Goal: Task Accomplishment & Management: Manage account settings

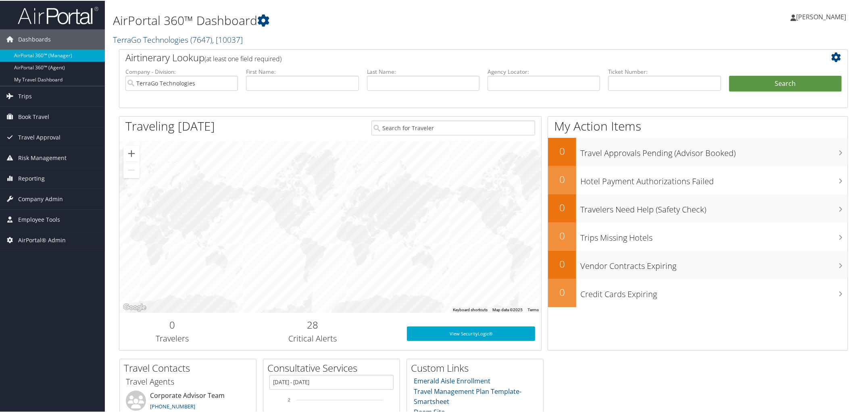
click at [163, 38] on link "TerraGo Technologies ( 7647 ) , [ 10037 ]" at bounding box center [178, 38] width 130 height 11
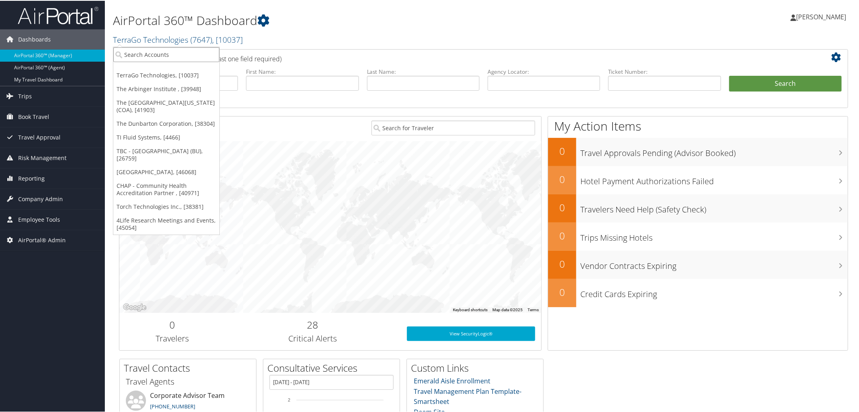
click at [171, 54] on input "search" at bounding box center [166, 53] width 106 height 15
type input "o"
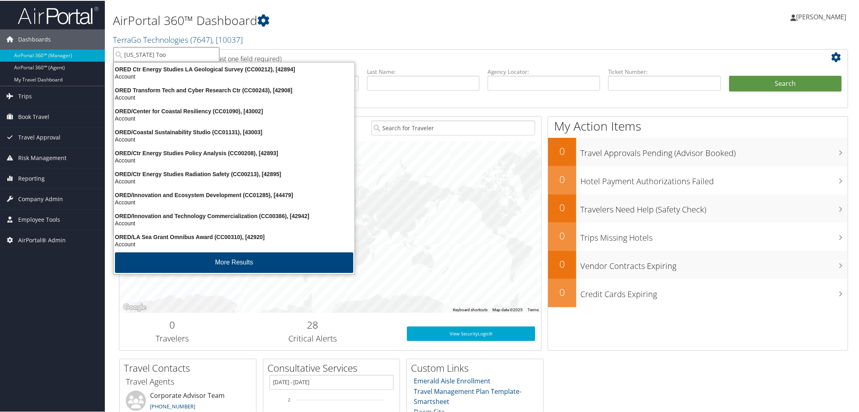
type input "[US_STATE] Tool"
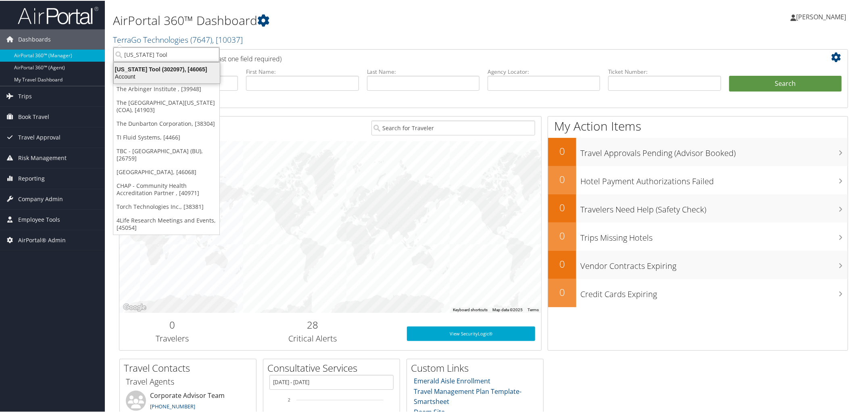
click at [175, 73] on div "Account" at bounding box center [167, 75] width 116 height 7
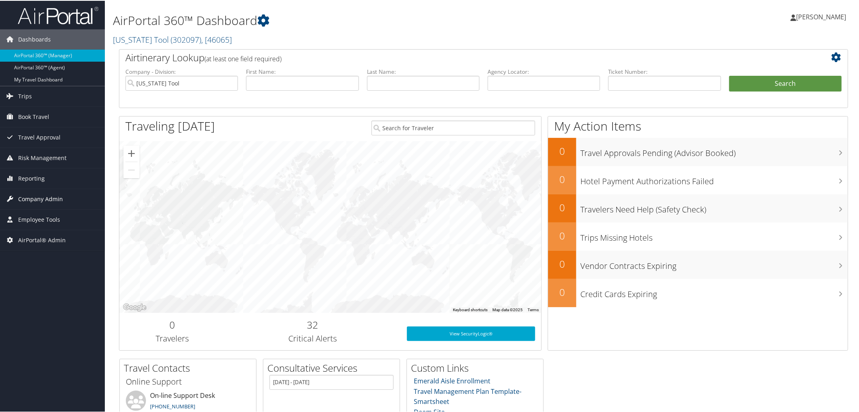
click at [28, 201] on span "Company Admin" at bounding box center [40, 198] width 45 height 20
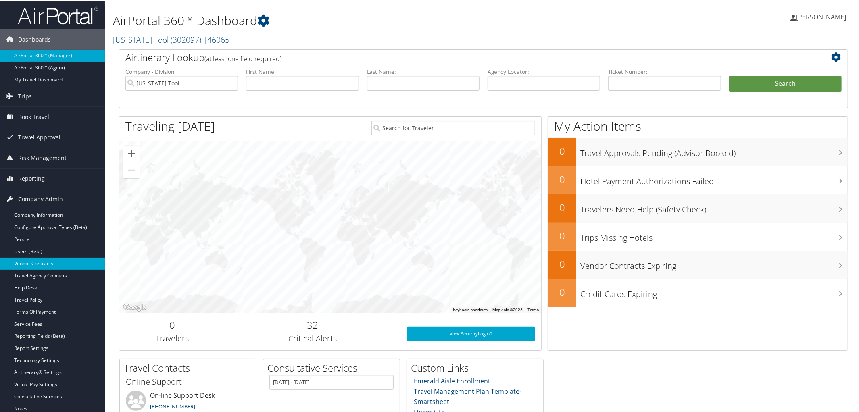
click at [46, 263] on link "Vendor Contracts" at bounding box center [52, 263] width 105 height 12
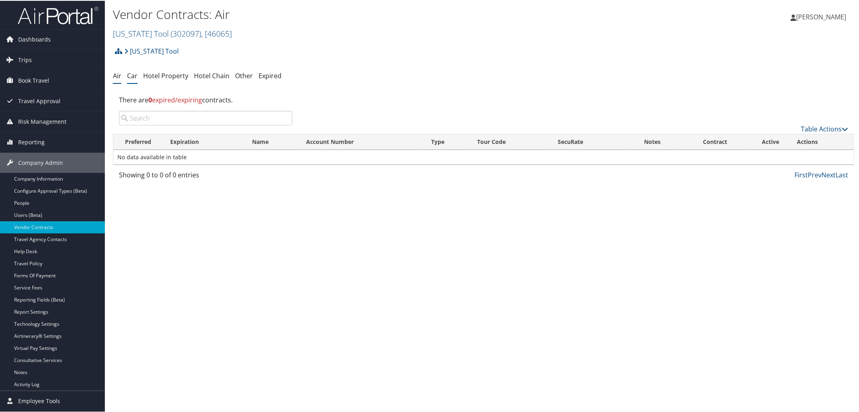
click at [133, 77] on link "Car" at bounding box center [132, 75] width 10 height 9
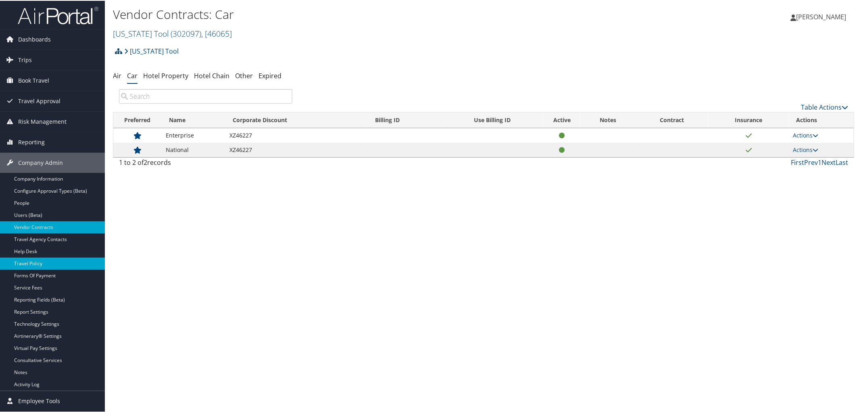
click at [68, 265] on link "Travel Policy" at bounding box center [52, 263] width 105 height 12
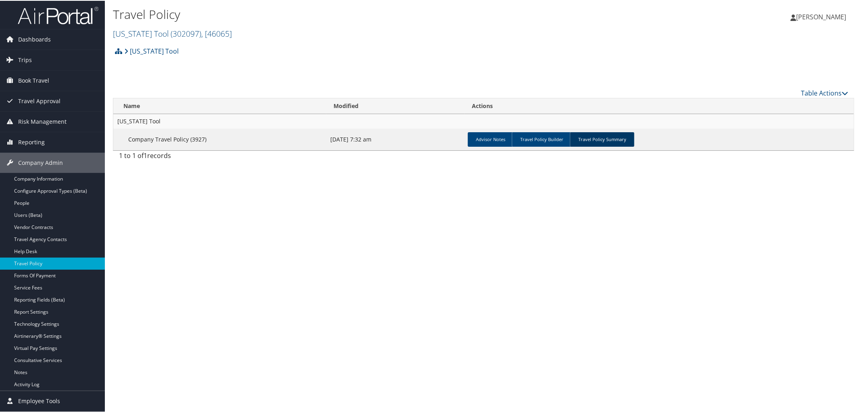
click at [594, 141] on link "Travel Policy Summary" at bounding box center [602, 139] width 65 height 15
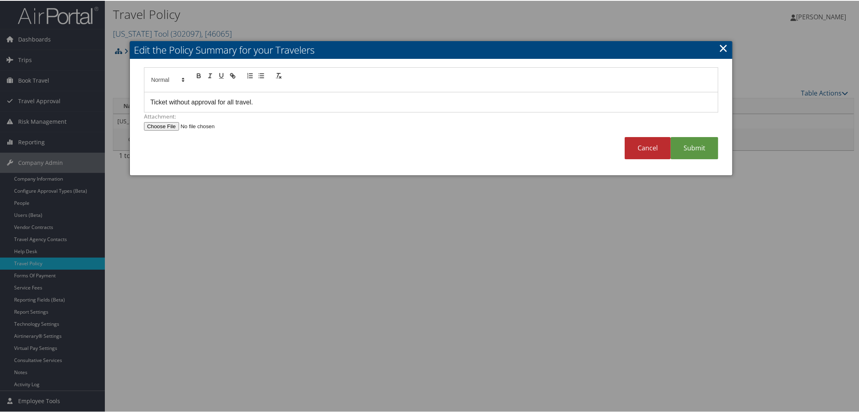
click at [722, 49] on link "×" at bounding box center [723, 47] width 9 height 16
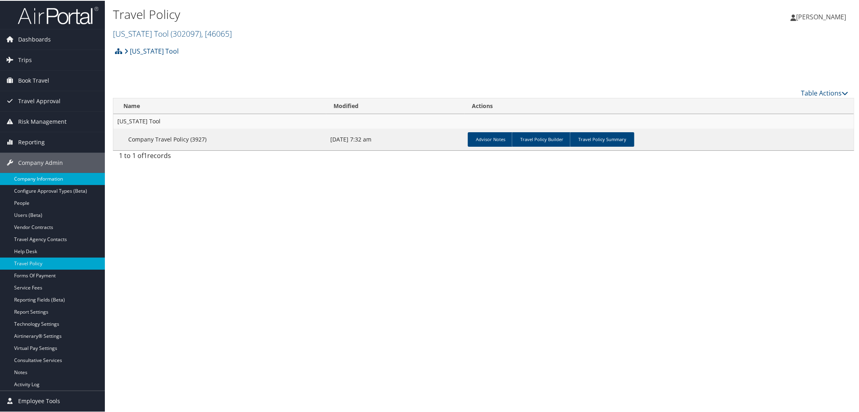
click at [38, 179] on link "Company Information" at bounding box center [52, 178] width 105 height 12
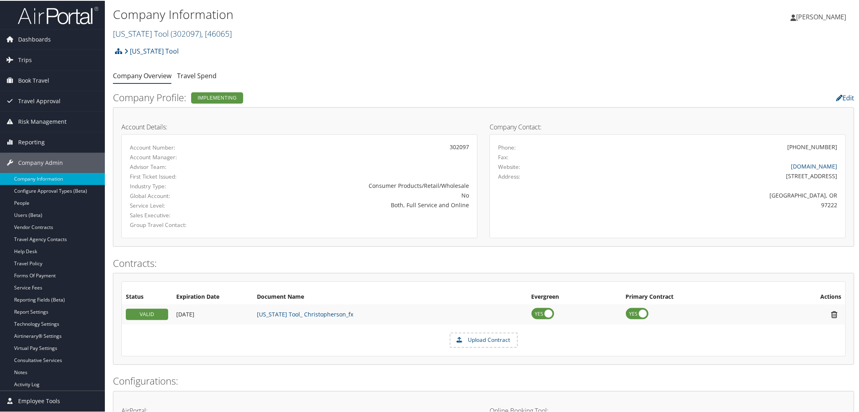
click at [133, 34] on link "Oregon Tool ( 302097 ) , [ 46065 ]" at bounding box center [172, 32] width 119 height 11
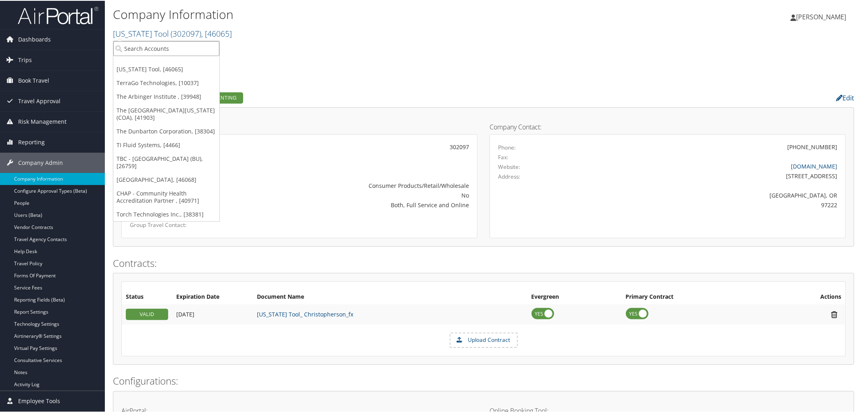
click at [153, 48] on input "search" at bounding box center [166, 47] width 106 height 15
type input "Drive"
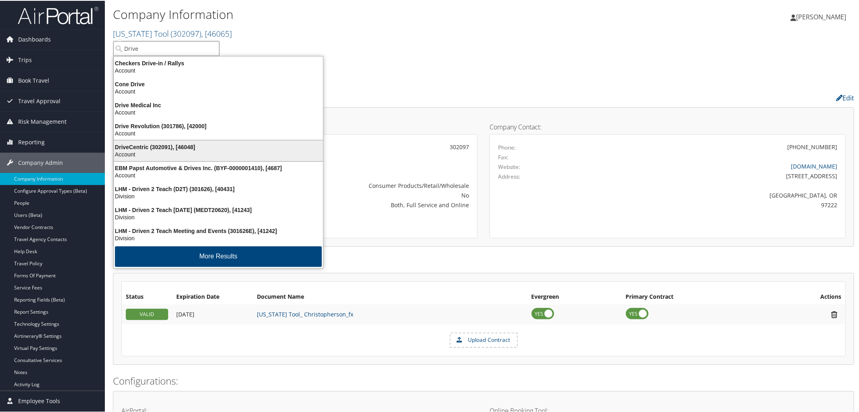
click at [174, 152] on div "Account" at bounding box center [218, 153] width 219 height 7
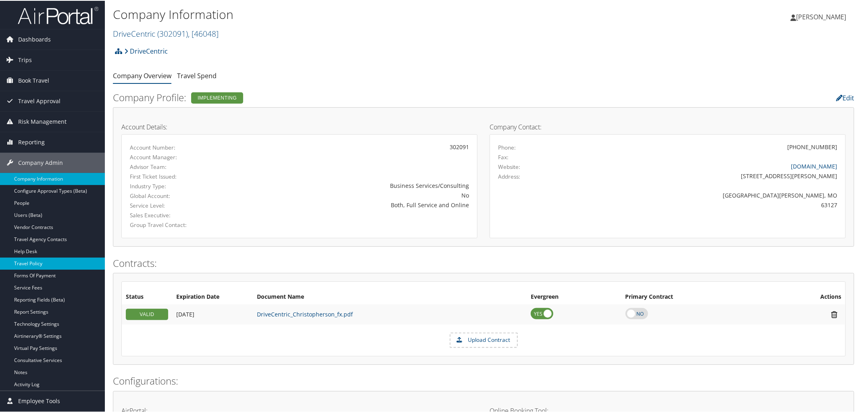
click at [56, 262] on link "Travel Policy" at bounding box center [52, 263] width 105 height 12
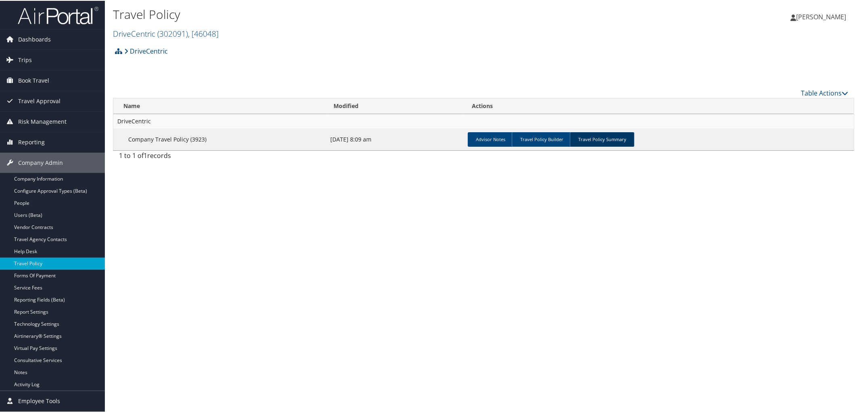
click at [601, 135] on link "Travel Policy Summary" at bounding box center [602, 139] width 65 height 15
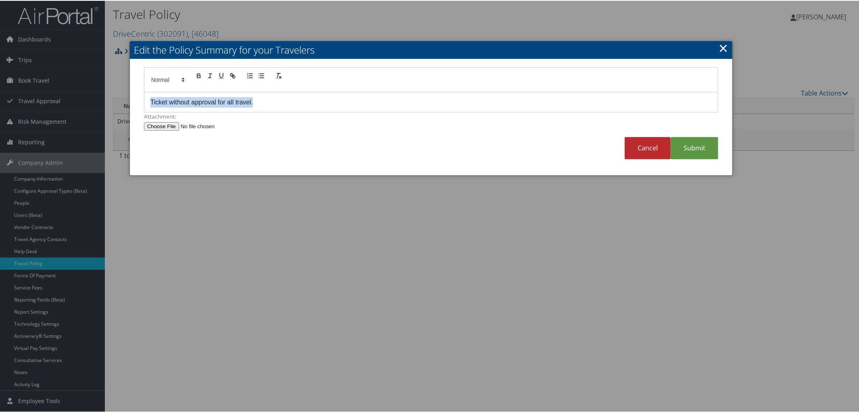
drag, startPoint x: 257, startPoint y: 106, endPoint x: 103, endPoint y: 100, distance: 154.3
click at [103, 100] on body "Menu Dashboards ► AirPortal 360™ (Manager) AirPortal 360™ (Agent) My Travel Das…" at bounding box center [431, 206] width 863 height 412
click at [696, 140] on link "Submit" at bounding box center [695, 147] width 48 height 22
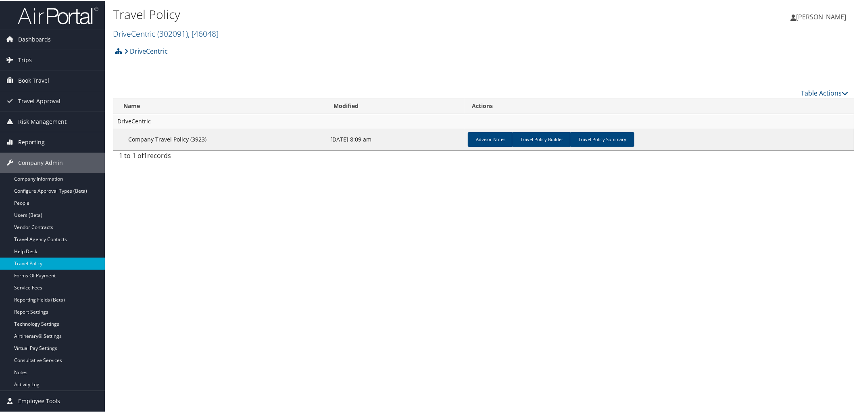
click at [136, 38] on h2 "DriveCentric ( 302091 ) , [ 46048 ]" at bounding box center [360, 32] width 494 height 14
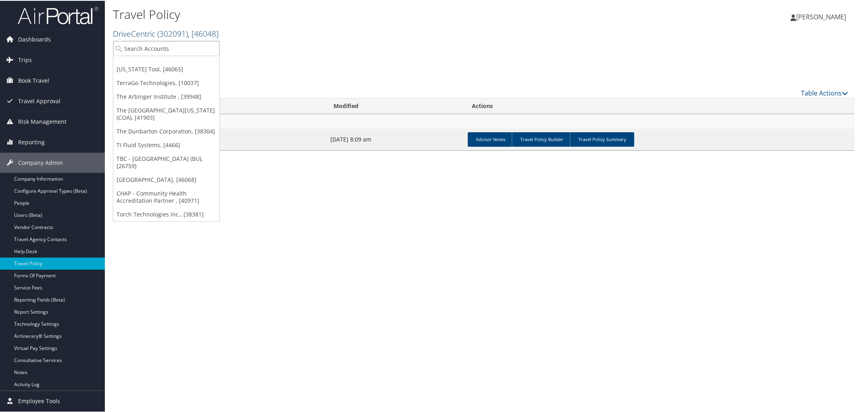
click at [136, 35] on link "DriveCentric ( 302091 ) , [ 46048 ]" at bounding box center [166, 32] width 106 height 11
click at [143, 44] on input "search" at bounding box center [166, 47] width 106 height 15
type input "Frasier"
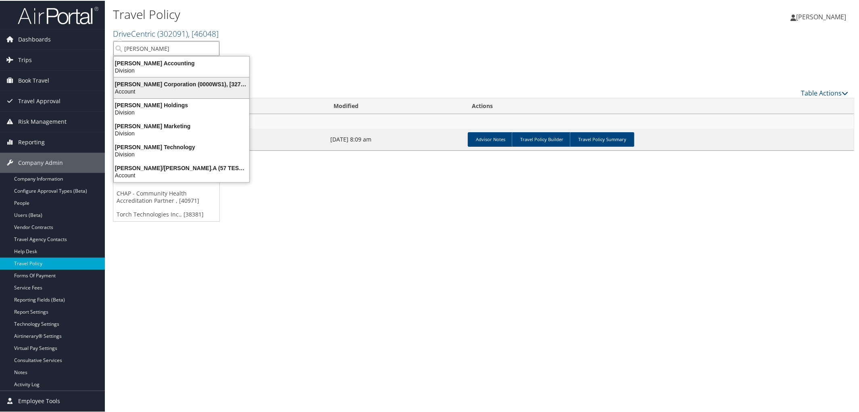
click at [147, 85] on div "Frasier Corporation (0000WS1), [32753]" at bounding box center [181, 83] width 145 height 7
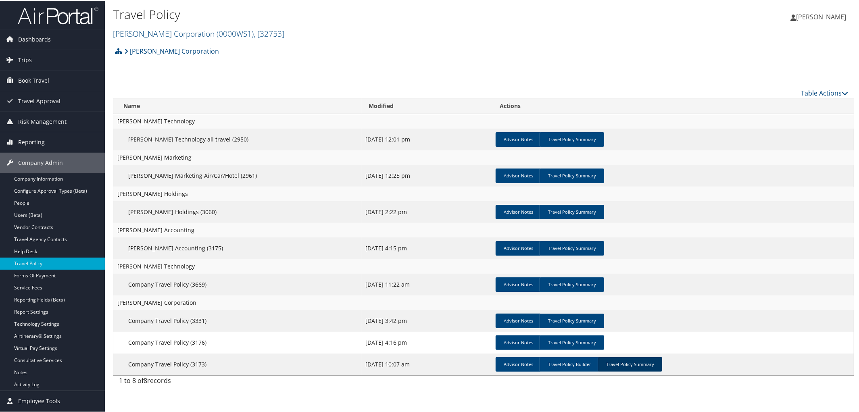
click at [627, 363] on link "Travel Policy Summary" at bounding box center [630, 364] width 65 height 15
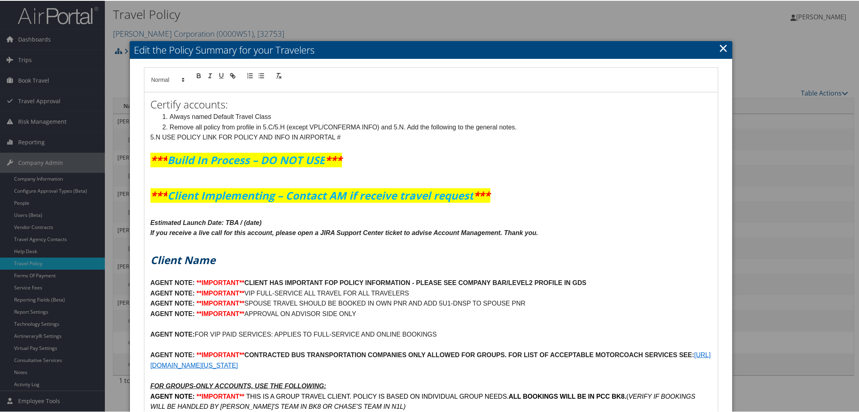
click at [593, 216] on h1 at bounding box center [432, 209] width 562 height 15
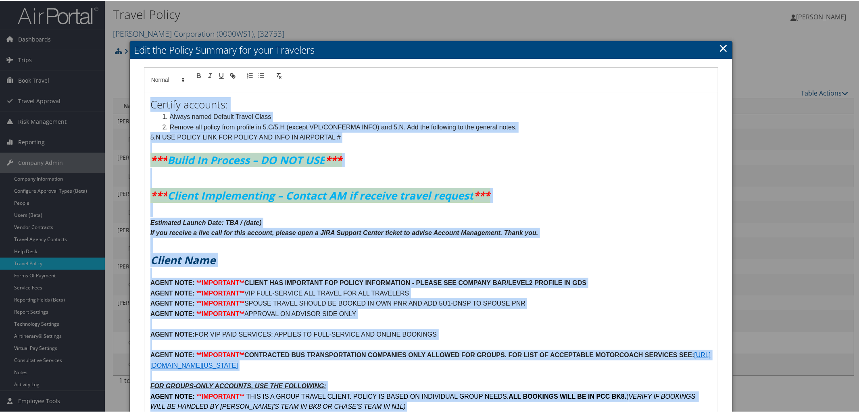
copy div "Certify accounts: Always named Default Travel Class Remove all policy from prof…"
click at [593, 216] on h1 at bounding box center [432, 209] width 562 height 15
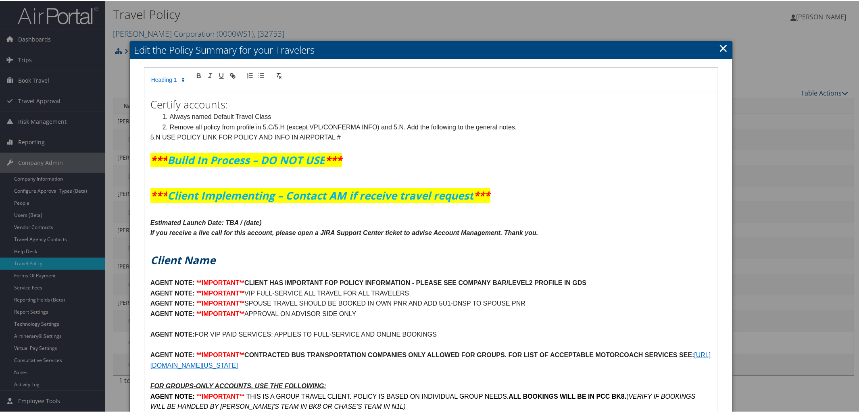
click at [724, 44] on link "×" at bounding box center [723, 47] width 9 height 16
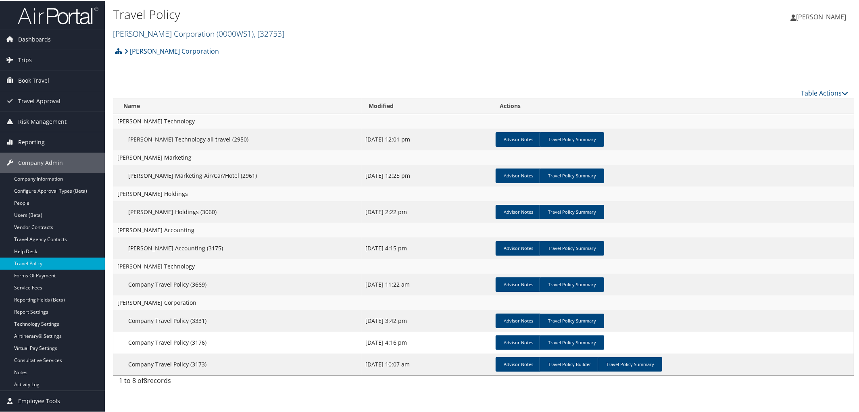
click at [160, 35] on link "Frasier Corporation ( 0000WS1 ) , [ 32753 ]" at bounding box center [198, 32] width 171 height 11
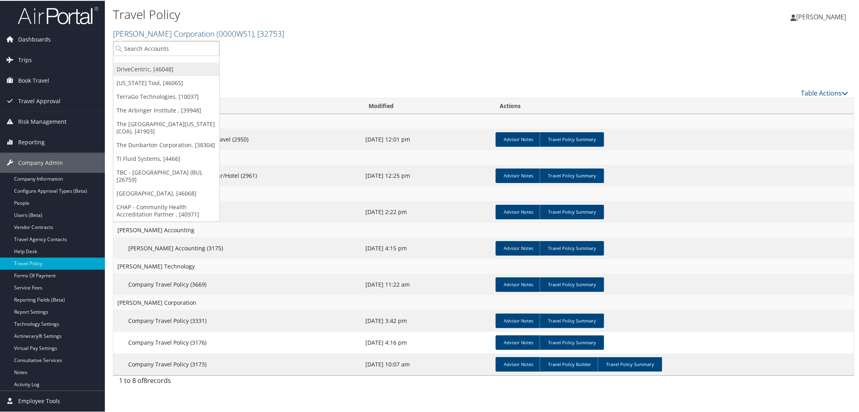
click at [146, 66] on link "DriveCentric, [46048]" at bounding box center [166, 69] width 106 height 14
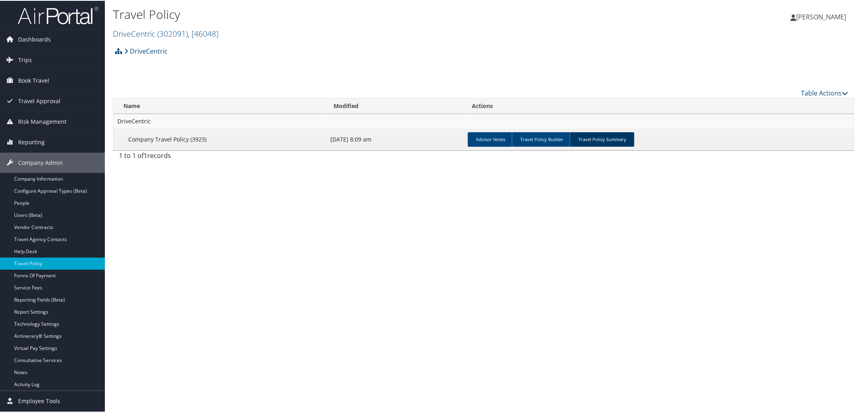
click at [605, 136] on link "Travel Policy Summary" at bounding box center [602, 139] width 65 height 15
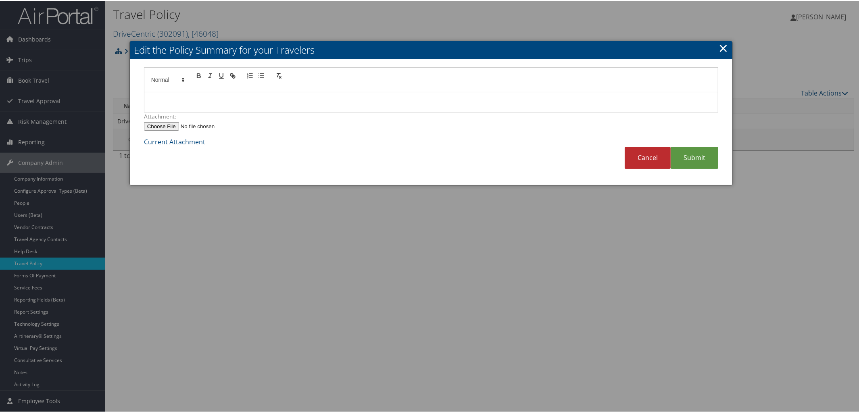
click at [191, 99] on p at bounding box center [432, 101] width 562 height 10
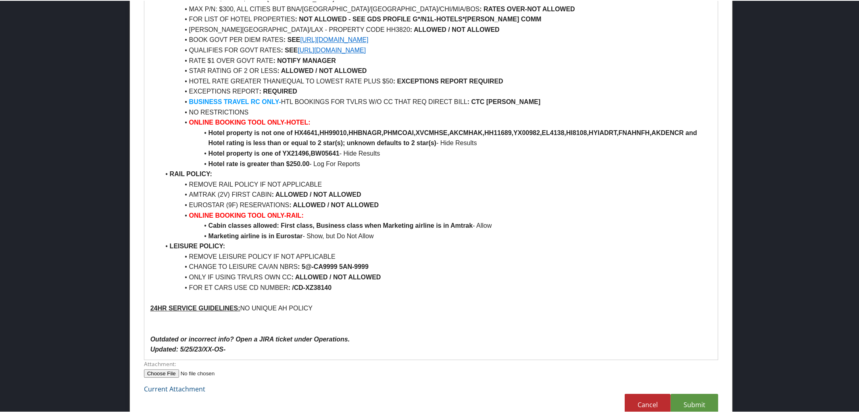
scroll to position [1708, 0]
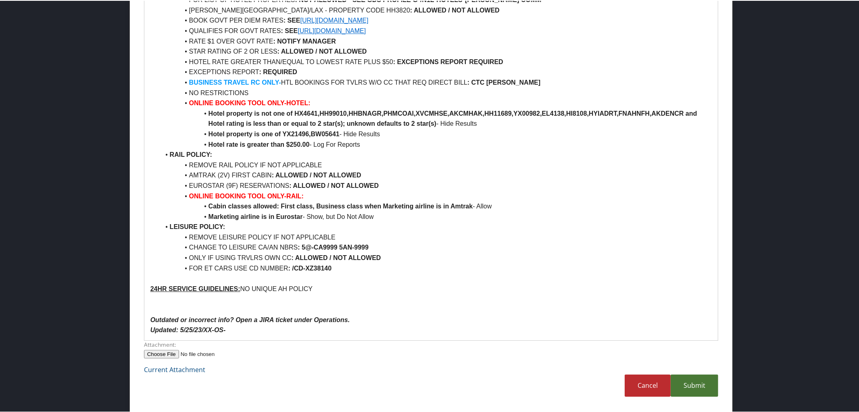
click at [695, 387] on link "Submit" at bounding box center [695, 385] width 48 height 22
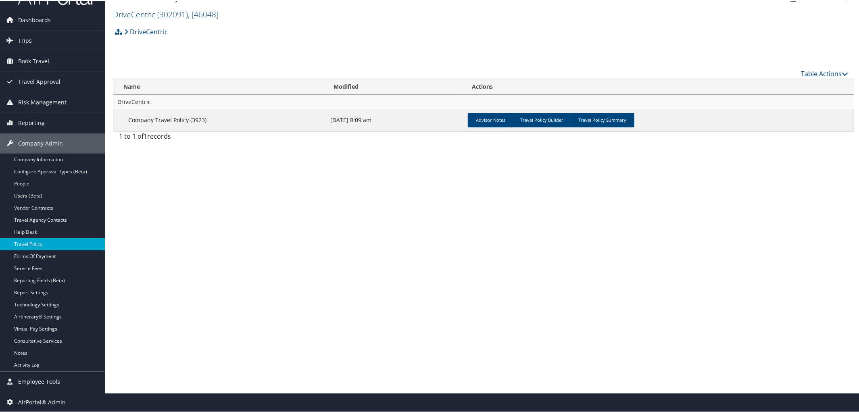
scroll to position [19, 0]
click at [599, 114] on link "Travel Policy Summary" at bounding box center [602, 120] width 65 height 15
click at [599, 114] on body "Menu Dashboards ► AirPortal 360™ (Manager) AirPortal 360™ (Agent) My Travel Das…" at bounding box center [431, 187] width 863 height 412
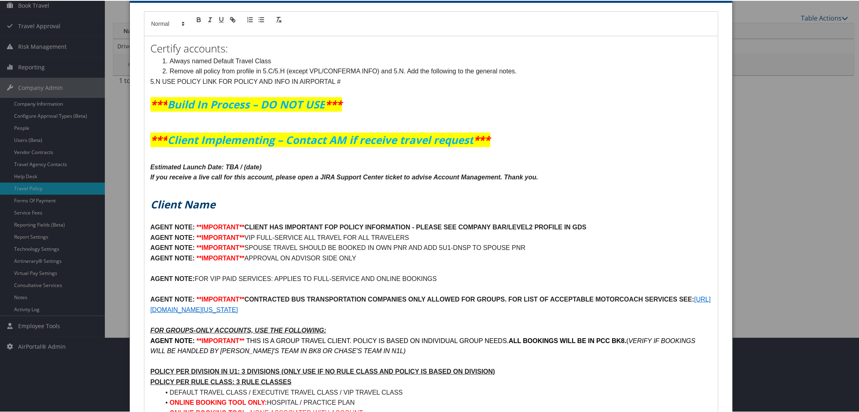
scroll to position [0, 0]
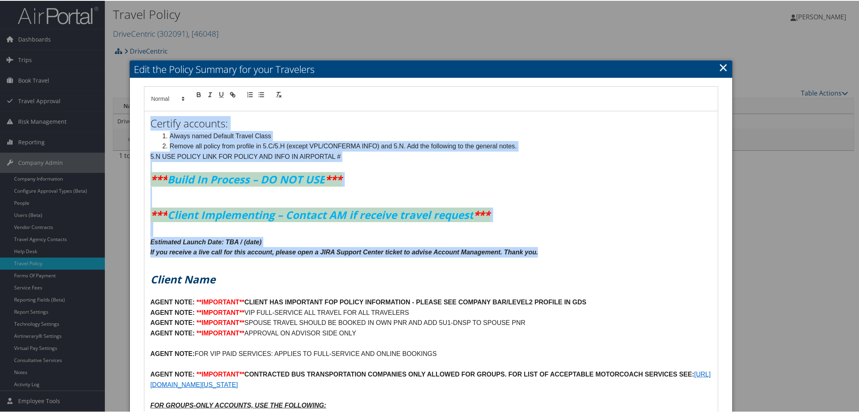
drag, startPoint x: 150, startPoint y: 122, endPoint x: 553, endPoint y: 250, distance: 423.0
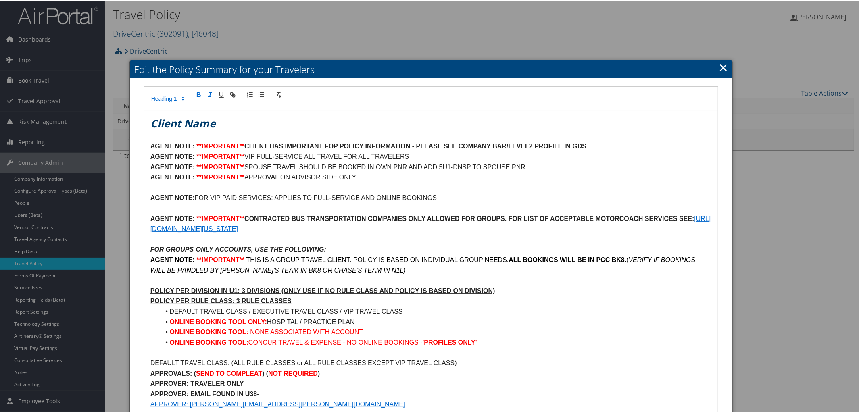
click at [226, 127] on h1 "Client Name" at bounding box center [432, 122] width 562 height 15
click at [158, 119] on em "CDriveCentric" at bounding box center [187, 122] width 72 height 15
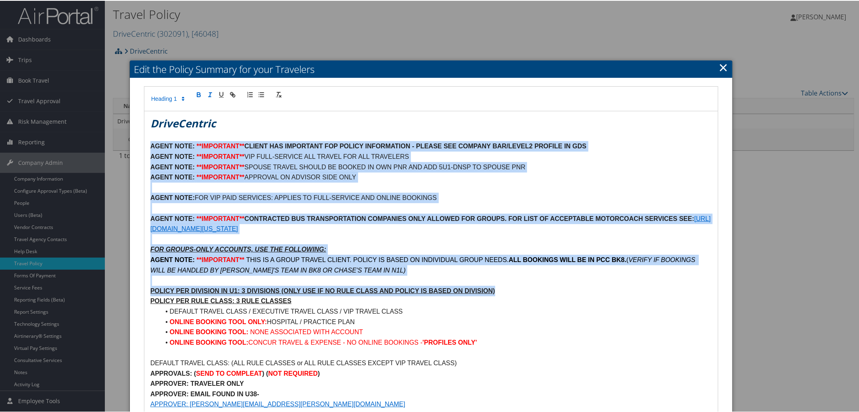
drag, startPoint x: 150, startPoint y: 144, endPoint x: 505, endPoint y: 288, distance: 383.6
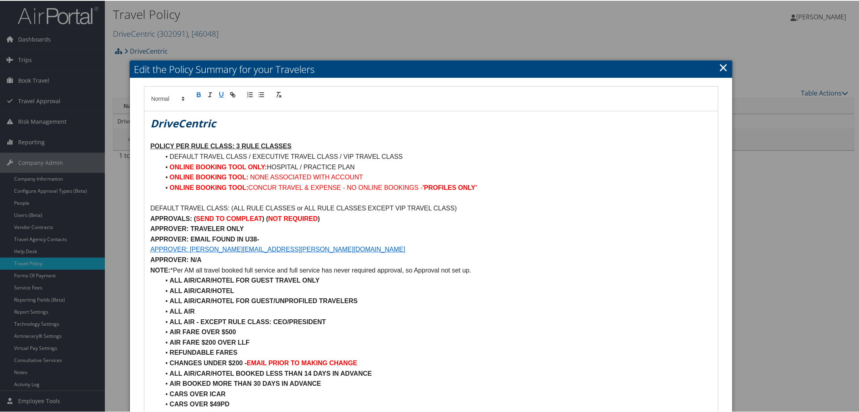
click at [238, 144] on u "POLICY PER RULE CLASS: 3 RULE CLASSES" at bounding box center [221, 145] width 141 height 7
click at [295, 146] on p "POLICY PER RULE CLASS: 1 RULE CLASSES" at bounding box center [432, 145] width 562 height 10
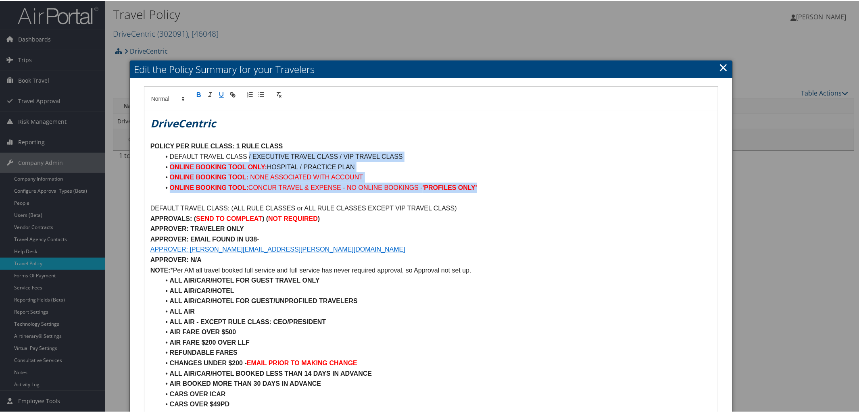
drag, startPoint x: 249, startPoint y: 156, endPoint x: 484, endPoint y: 190, distance: 237.7
click at [484, 190] on ul "DEFAULT TRAVEL CLASS / EXECUTIVE TRAVEL CLASS / VIP TRAVEL CLASS ONLINE BOOKING…" at bounding box center [432, 171] width 562 height 41
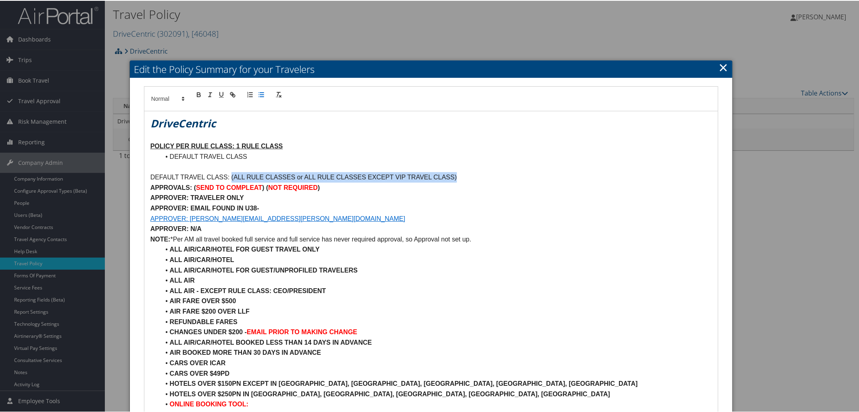
drag, startPoint x: 232, startPoint y: 175, endPoint x: 470, endPoint y: 177, distance: 238.5
click at [470, 177] on p "DEFAULT TRAVEL CLASS: (ALL RULE CLASSES or ALL RULE CLASSES EXCEPT VIP TRAVEL C…" at bounding box center [432, 176] width 562 height 10
click at [322, 188] on p "APPROVALS: ( SEND TO COMPLEAT ) ( NOT REQUIRED )" at bounding box center [432, 187] width 562 height 10
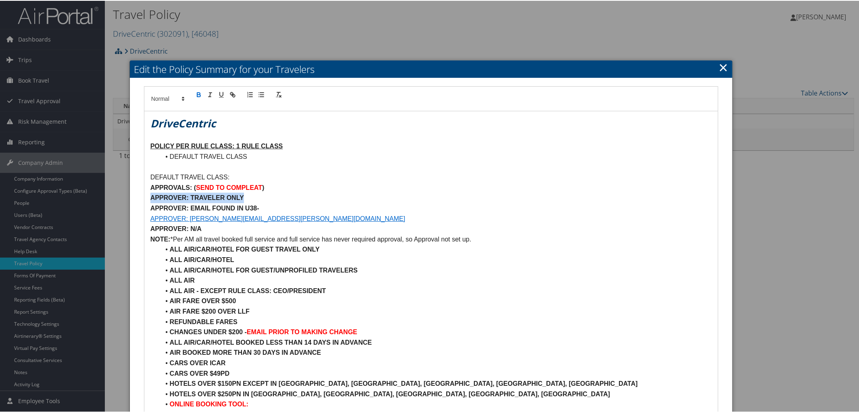
drag, startPoint x: 148, startPoint y: 194, endPoint x: 260, endPoint y: 194, distance: 111.8
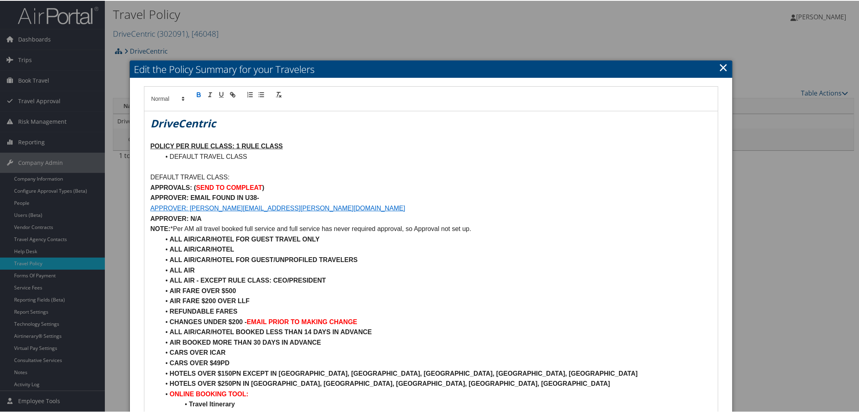
drag, startPoint x: 147, startPoint y: 207, endPoint x: 478, endPoint y: 233, distance: 331.5
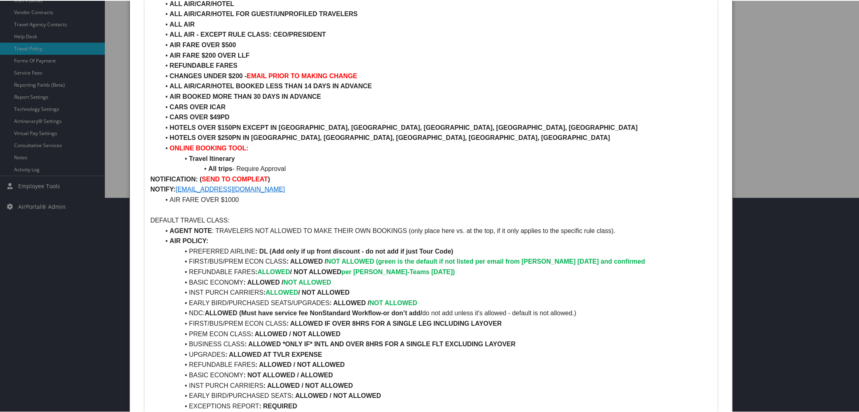
scroll to position [216, 0]
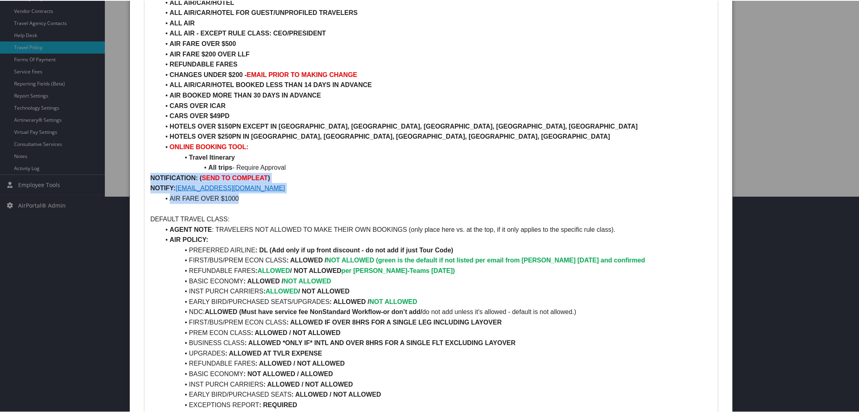
drag, startPoint x: 147, startPoint y: 176, endPoint x: 276, endPoint y: 200, distance: 130.4
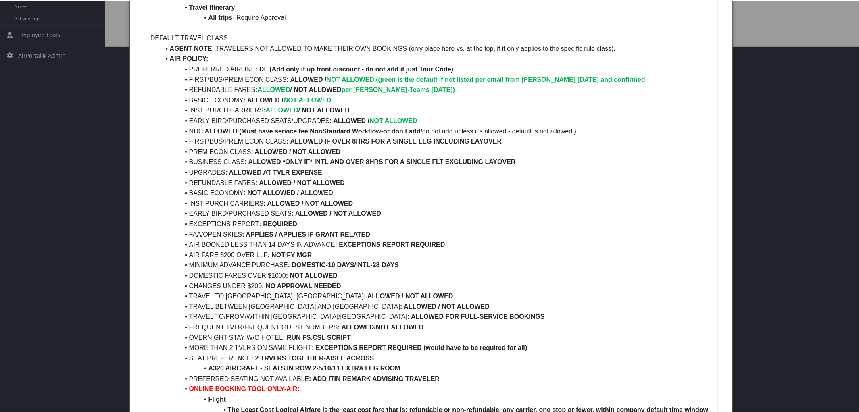
scroll to position [368, 0]
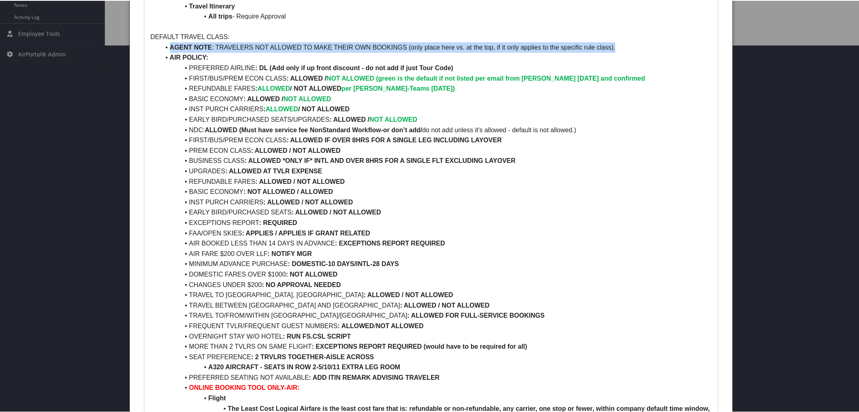
drag, startPoint x: 167, startPoint y: 45, endPoint x: 640, endPoint y: 46, distance: 472.9
click at [640, 46] on li "AGENT NOTE : TRAVELERS NOT ALLOWED TO MAKE THEIR OWN BOOKINGS (only place here …" at bounding box center [436, 47] width 552 height 10
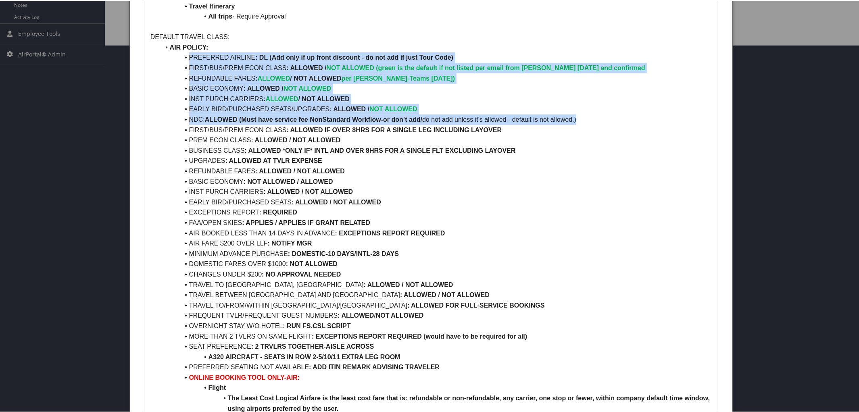
drag, startPoint x: 186, startPoint y: 53, endPoint x: 589, endPoint y: 118, distance: 408.7
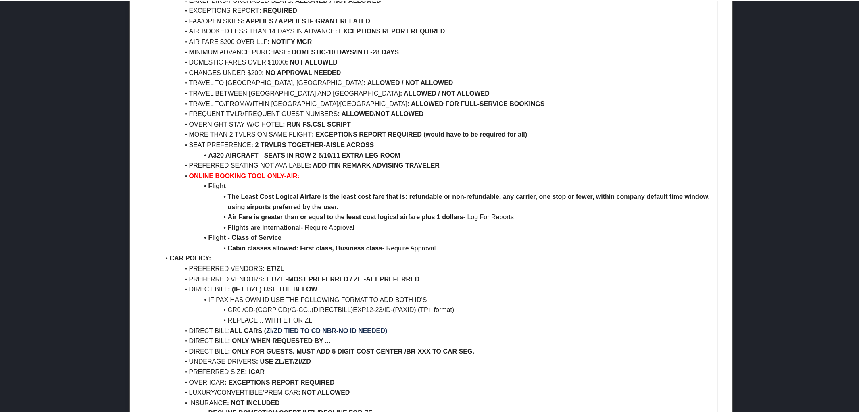
scroll to position [504, 0]
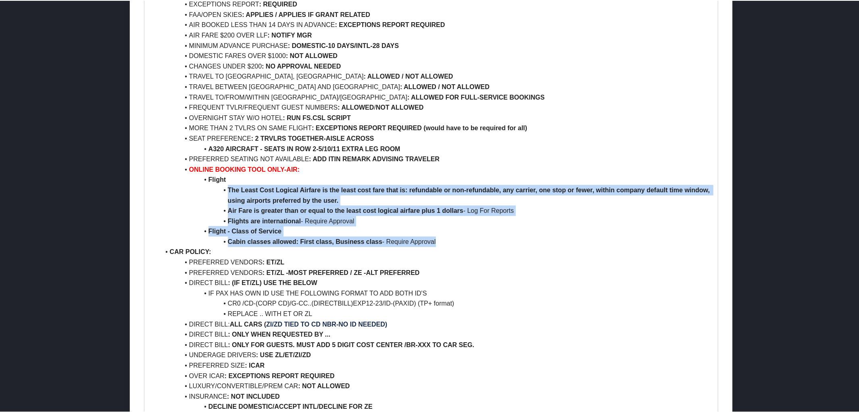
drag, startPoint x: 226, startPoint y: 190, endPoint x: 448, endPoint y: 243, distance: 228.6
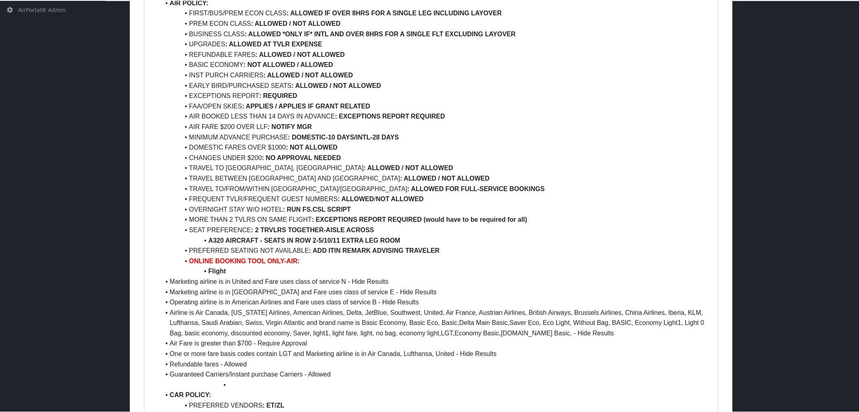
scroll to position [415, 0]
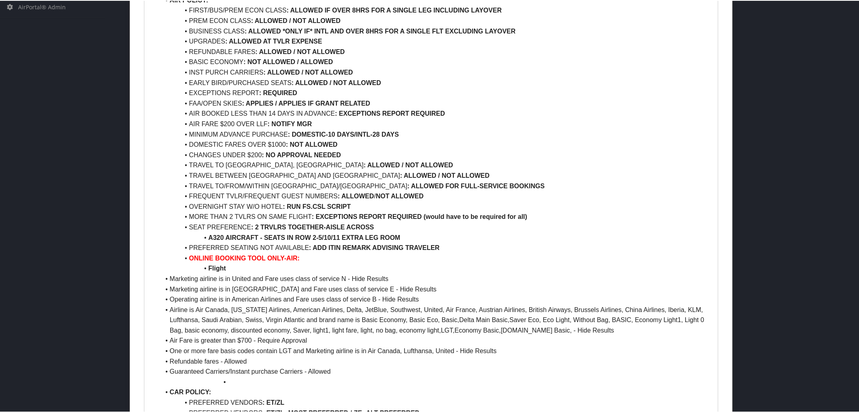
click at [168, 280] on li "Marketing airline is in United and Fare uses class of service N - Hide Results" at bounding box center [436, 278] width 552 height 10
click at [168, 287] on li "Marketing airline is in Delta and Fare uses class of service E - Hide Results" at bounding box center [436, 289] width 552 height 10
click at [168, 295] on li "Operating airline is in American Airlines and Fare uses class of service B - Hi…" at bounding box center [436, 299] width 552 height 10
click at [167, 310] on li "Airline is Air Canada, Alaska Airlines, American Airlines, Delta, JetBlue, Sout…" at bounding box center [436, 319] width 552 height 31
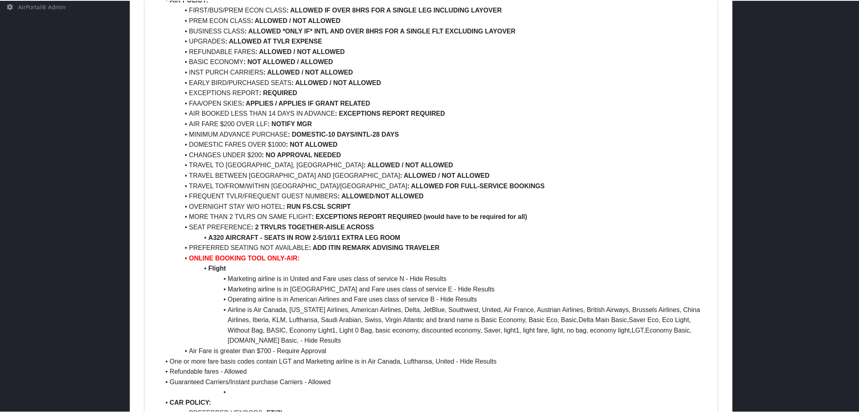
click at [167, 351] on li "Air Fare is greater than $700 - Require Approval" at bounding box center [436, 350] width 552 height 10
drag, startPoint x: 227, startPoint y: 352, endPoint x: 309, endPoint y: 355, distance: 82.0
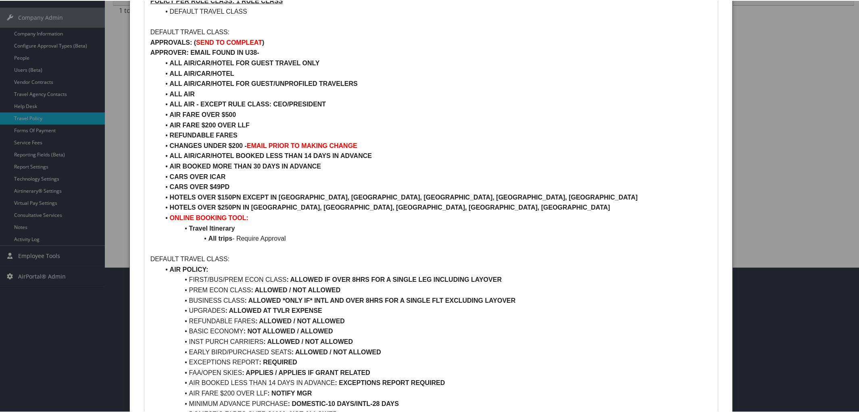
scroll to position [146, 0]
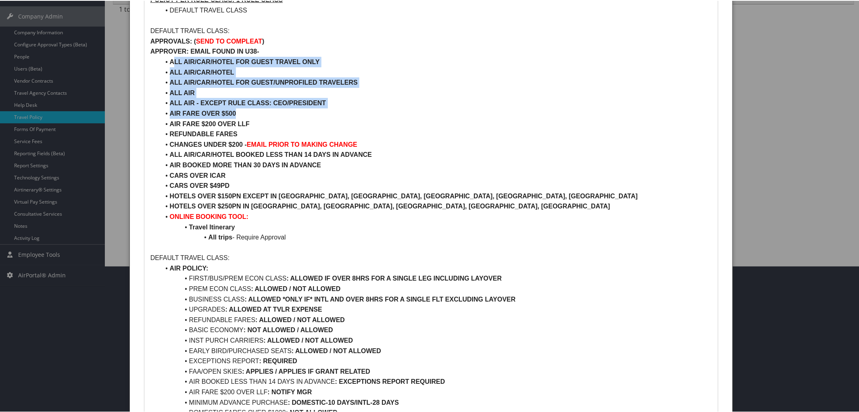
drag, startPoint x: 172, startPoint y: 61, endPoint x: 253, endPoint y: 110, distance: 95.0
click at [253, 110] on ul "ALL AIR/CAR/HOTEL FOR GUEST TRAVEL ONLY ALL AIR/CAR/HOTEL ALL AIR/CAR/HOTEL FOR…" at bounding box center [432, 149] width 562 height 186
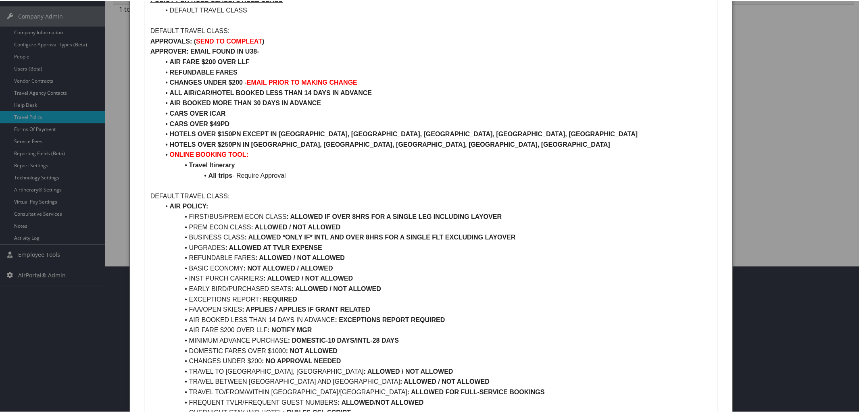
click at [207, 61] on strong "AIR FARE $200 OVER LLF" at bounding box center [210, 61] width 80 height 7
click at [207, 59] on strong "AIR FARE $200 OVER LLF" at bounding box center [210, 61] width 80 height 7
drag, startPoint x: 218, startPoint y: 61, endPoint x: 267, endPoint y: 65, distance: 49.4
click at [267, 65] on li "AIR FARE $700 OVER LLF" at bounding box center [436, 61] width 552 height 10
click at [201, 61] on strong "AIR FARE $700" at bounding box center [193, 61] width 46 height 7
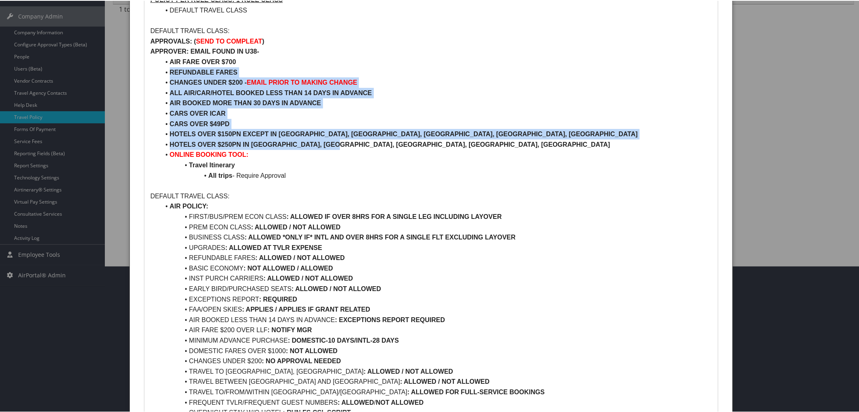
drag, startPoint x: 170, startPoint y: 73, endPoint x: 336, endPoint y: 143, distance: 179.6
click at [336, 143] on ul "AIR FARE OVER $700 REFUNDABLE FARES CHANGES UNDER $200 - EMAIL PRIOR TO MAKING …" at bounding box center [432, 118] width 562 height 124
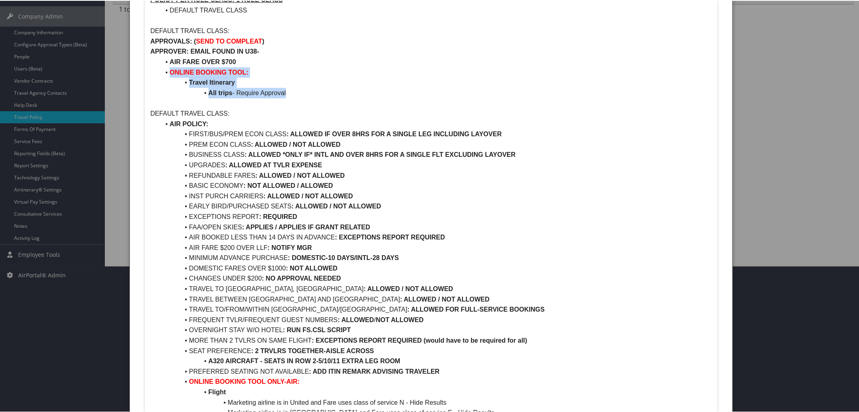
drag, startPoint x: 170, startPoint y: 73, endPoint x: 304, endPoint y: 96, distance: 135.6
click at [304, 96] on ul "AIR FARE OVER $700 ONLINE BOOKING TOOL: Travel Itinerary All trips - Require Ap…" at bounding box center [432, 76] width 562 height 41
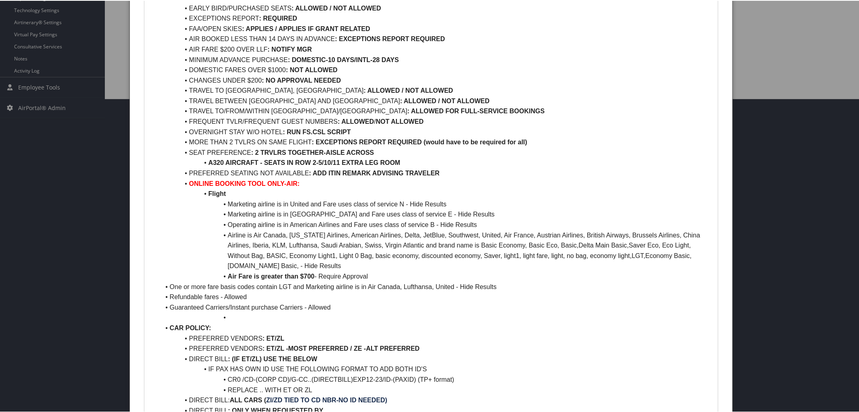
scroll to position [317, 0]
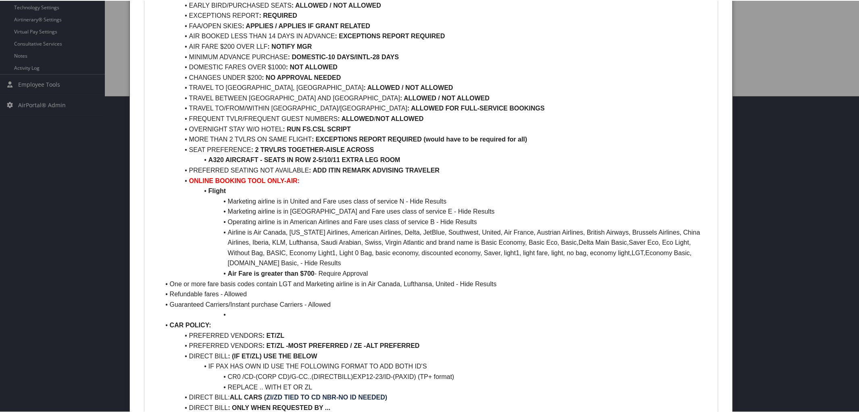
click at [170, 280] on li "One or more fare basis codes contain LGT and Marketing airline is in Air Canada…" at bounding box center [436, 283] width 552 height 10
click at [168, 292] on li "Refundable fares - Allowed" at bounding box center [436, 294] width 552 height 10
click at [170, 300] on li "Guaranteed Carriers/Instant purchase Carriers - Allowed" at bounding box center [436, 304] width 552 height 10
click at [227, 316] on li at bounding box center [436, 314] width 552 height 10
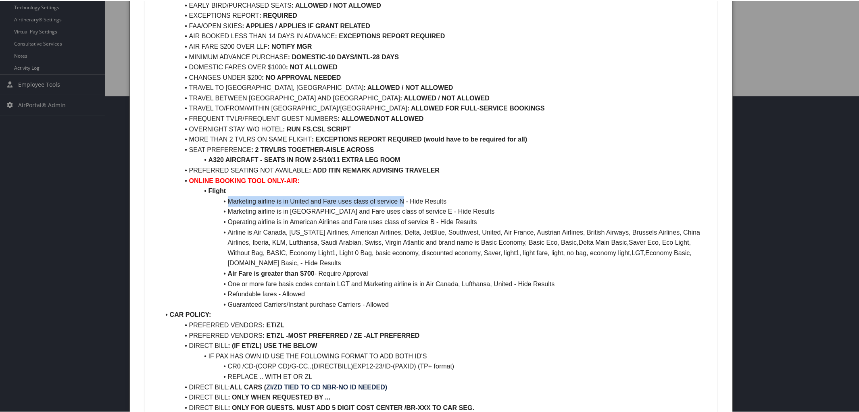
drag, startPoint x: 228, startPoint y: 200, endPoint x: 403, endPoint y: 200, distance: 174.7
click at [403, 200] on li "Marketing airline is in United and Fare uses class of service N - Hide Results" at bounding box center [436, 201] width 552 height 10
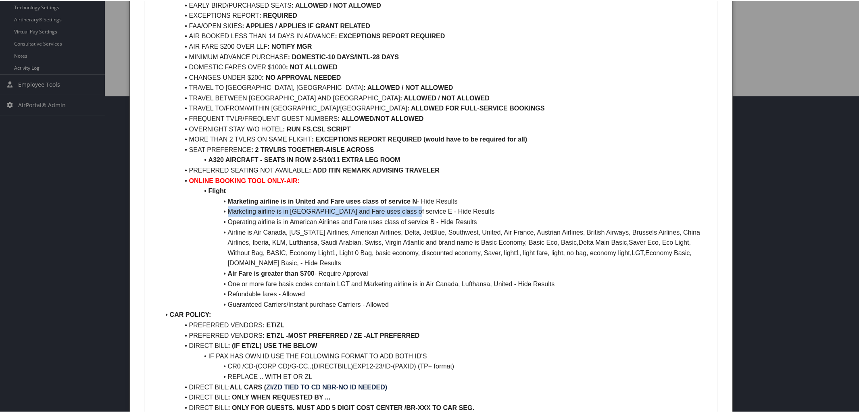
drag, startPoint x: 227, startPoint y: 212, endPoint x: 401, endPoint y: 213, distance: 173.9
click at [401, 213] on li "Marketing airline is in Delta and Fare uses class of service E - Hide Results" at bounding box center [436, 211] width 552 height 10
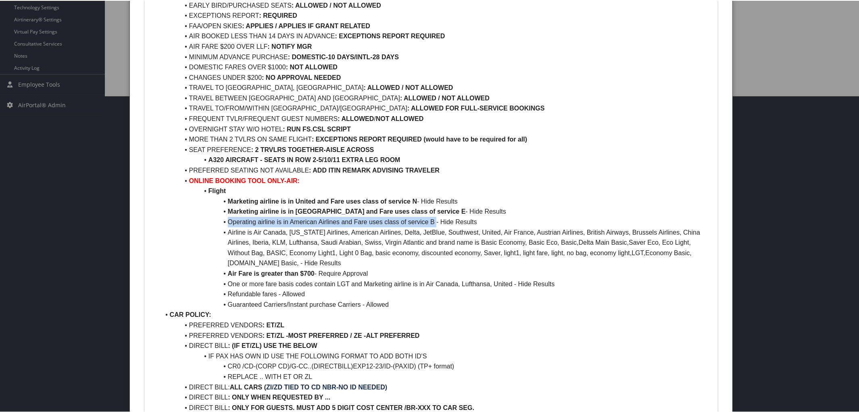
drag, startPoint x: 228, startPoint y: 221, endPoint x: 436, endPoint y: 221, distance: 208.6
click at [436, 221] on li "Operating airline is in American Airlines and Fare uses class of service B - Hi…" at bounding box center [436, 221] width 552 height 10
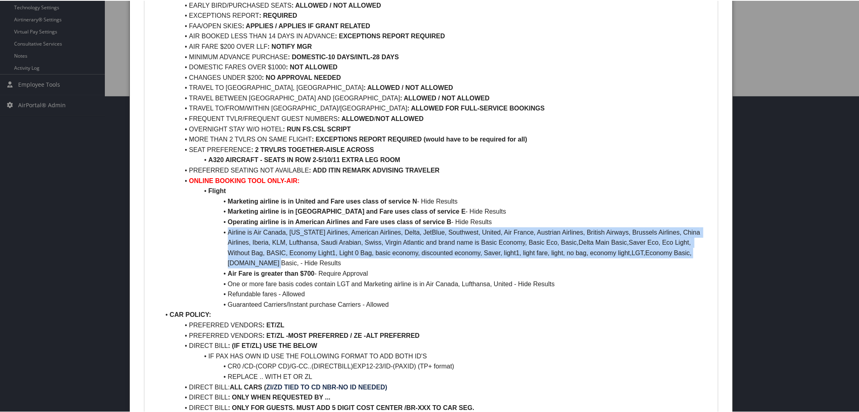
drag, startPoint x: 229, startPoint y: 231, endPoint x: 705, endPoint y: 249, distance: 476.5
click at [705, 249] on li "Airline is Air Canada, Alaska Airlines, American Airlines, Delta, JetBlue, Sout…" at bounding box center [436, 247] width 552 height 41
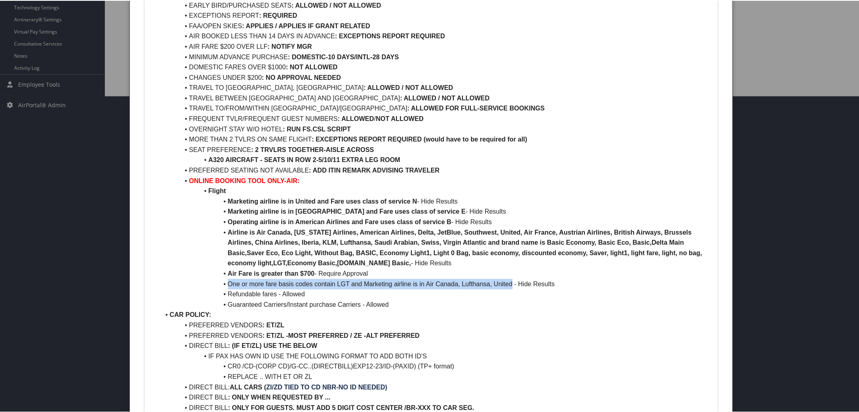
drag, startPoint x: 227, startPoint y: 283, endPoint x: 513, endPoint y: 280, distance: 286.1
click at [513, 280] on li "One or more fare basis codes contain LGT and Marketing airline is in Air Canada…" at bounding box center [436, 283] width 552 height 10
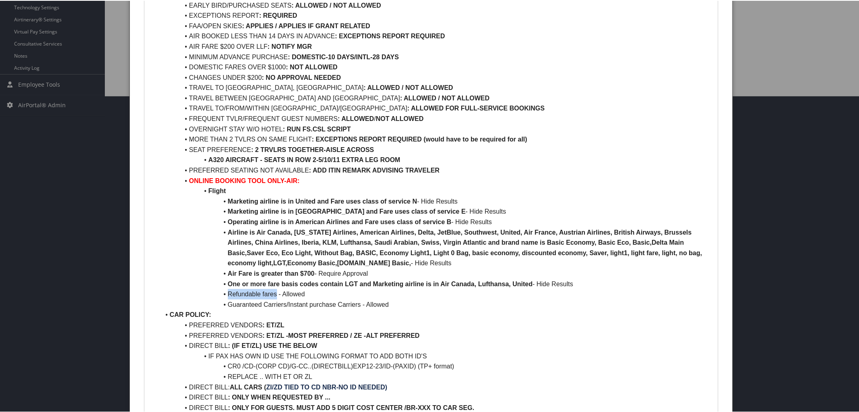
drag, startPoint x: 226, startPoint y: 293, endPoint x: 275, endPoint y: 293, distance: 49.6
click at [275, 293] on li "Refundable fares - Allowed" at bounding box center [436, 294] width 552 height 10
drag, startPoint x: 228, startPoint y: 303, endPoint x: 362, endPoint y: 306, distance: 134.8
click at [362, 306] on li "Guaranteed Carriers/Instant purchase Carriers - Allowed" at bounding box center [436, 304] width 552 height 10
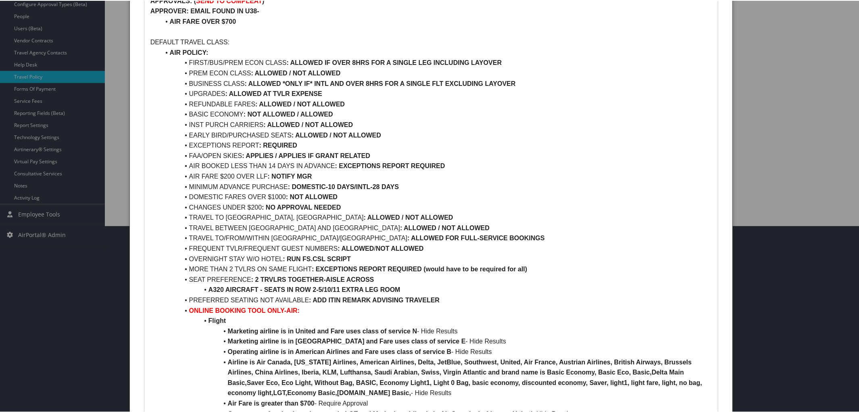
scroll to position [185, 0]
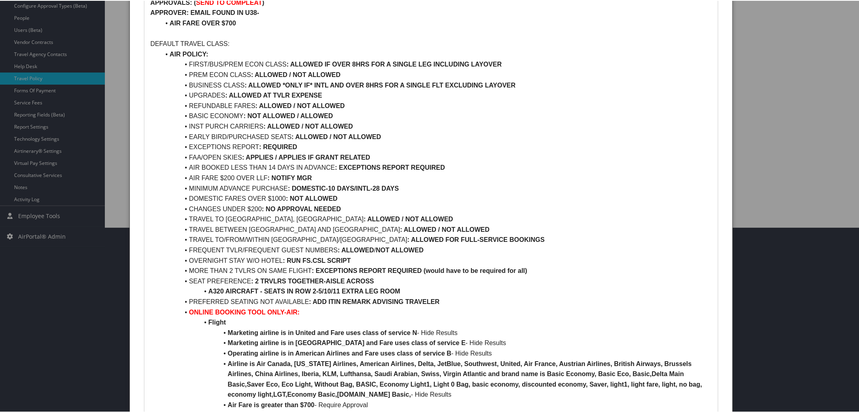
click at [289, 62] on strong ": ALLOWED IF OVER 8HRS FOR A SINGLE LEG INCLUDING LAYOVER" at bounding box center [394, 63] width 215 height 7
drag, startPoint x: 338, startPoint y: 63, endPoint x: 529, endPoint y: 59, distance: 191.3
click at [529, 59] on li "FIRST/BUS/PREM ECON CLASS : NOT ALLOWED IF OVER 8HRS FOR A SINGLE LEG INCLUDING…" at bounding box center [436, 64] width 552 height 10
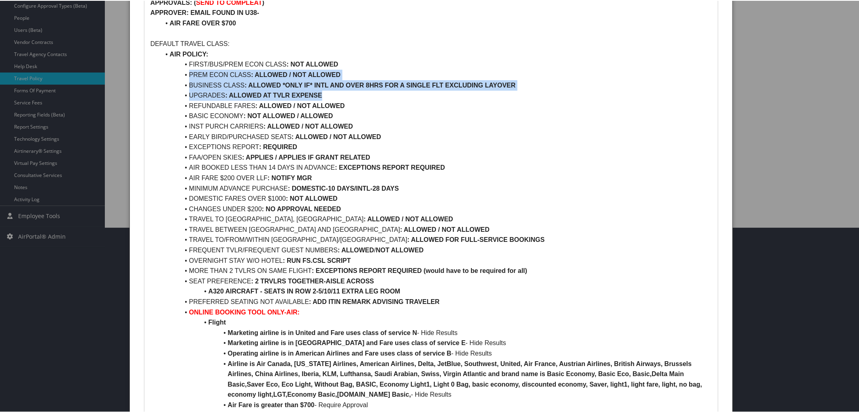
drag, startPoint x: 189, startPoint y: 75, endPoint x: 329, endPoint y: 95, distance: 141.5
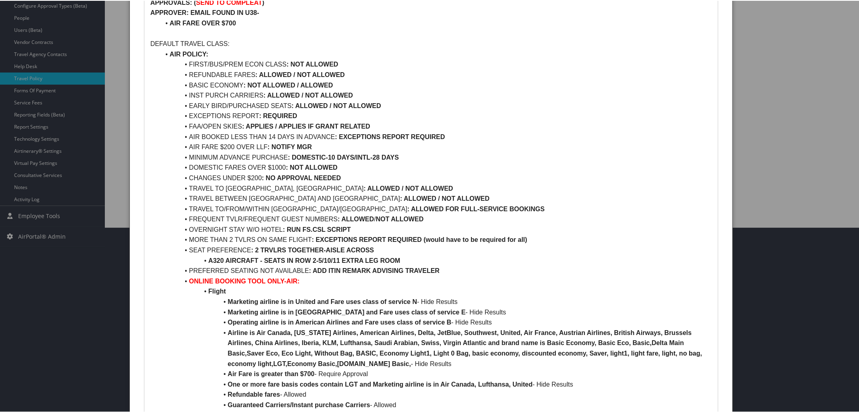
click at [345, 73] on li "REFUNDABLE FARES : ALLOWED / NOT ALLOWED" at bounding box center [436, 74] width 552 height 10
drag, startPoint x: 295, startPoint y: 83, endPoint x: 354, endPoint y: 79, distance: 58.6
click at [354, 79] on li "BASIC ECONOMY : NOT ALLOWED / ALLOWED" at bounding box center [436, 84] width 552 height 10
drag, startPoint x: 295, startPoint y: 107, endPoint x: 332, endPoint y: 103, distance: 37.3
click at [332, 103] on strong ": ALLOWED / NOT ALLOWED" at bounding box center [337, 105] width 90 height 7
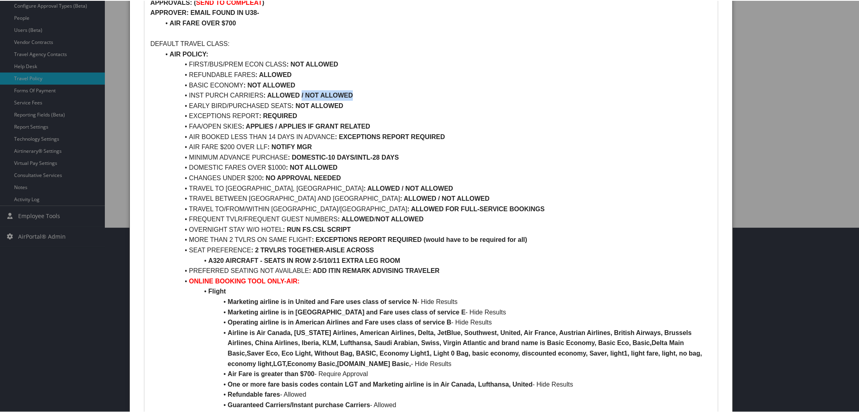
drag, startPoint x: 300, startPoint y: 94, endPoint x: 360, endPoint y: 92, distance: 60.2
click at [360, 92] on li "INST PURCH CARRIERS : ALLOWED / NOT ALLOWED" at bounding box center [436, 95] width 552 height 10
drag, startPoint x: 188, startPoint y: 115, endPoint x: 445, endPoint y: 266, distance: 297.7
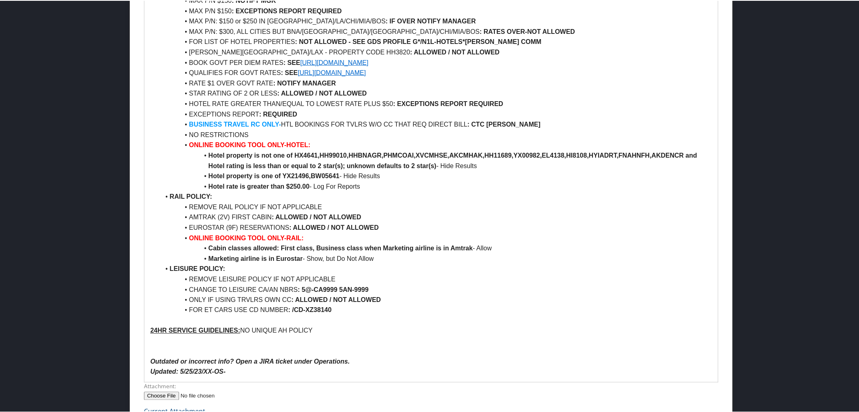
scroll to position [911, 0]
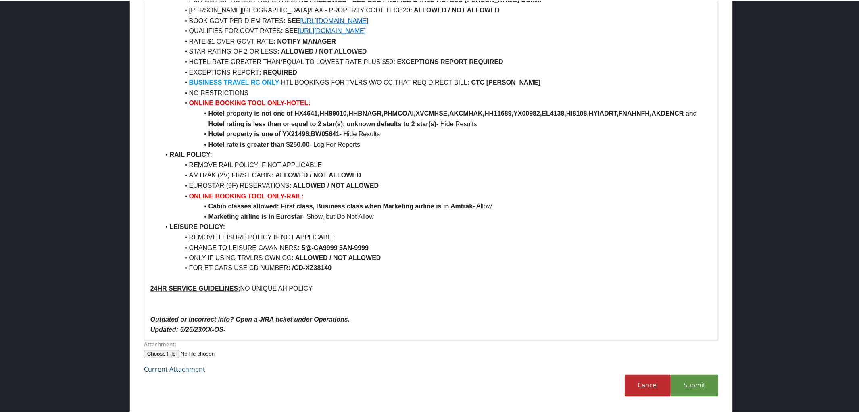
click at [228, 332] on p "Updated: 5/25/23/XX-OS-" at bounding box center [432, 329] width 562 height 10
click at [696, 385] on link "Submit" at bounding box center [695, 385] width 48 height 22
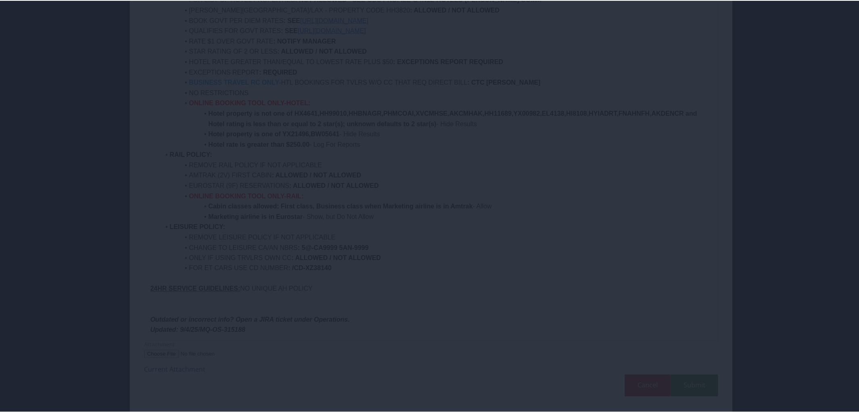
scroll to position [19, 0]
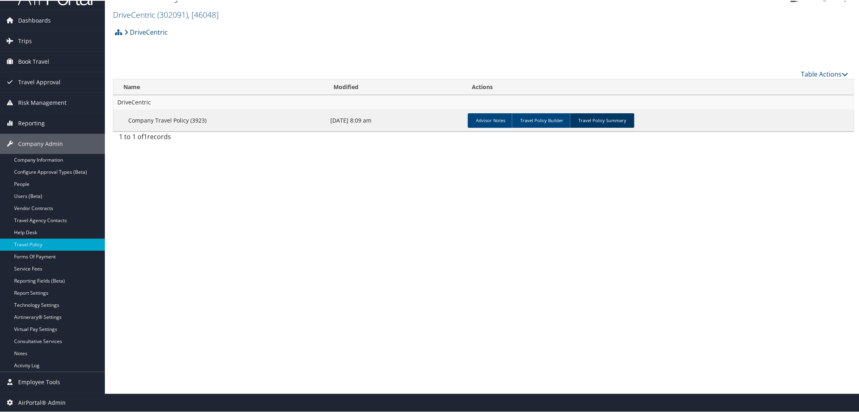
click at [609, 116] on link "Travel Policy Summary" at bounding box center [602, 120] width 65 height 15
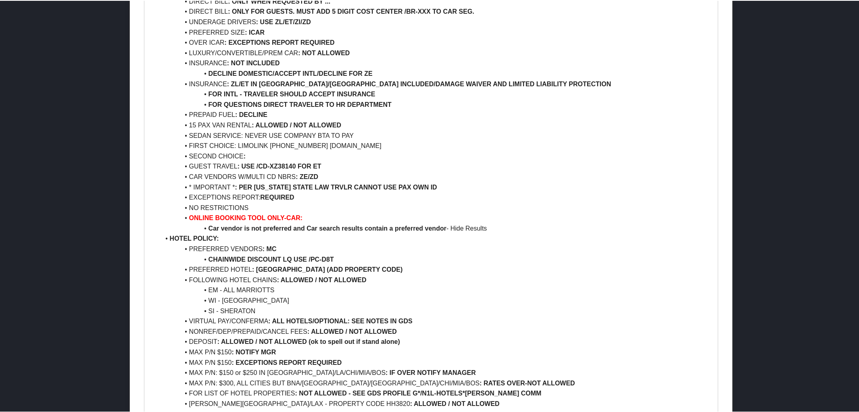
scroll to position [513, 0]
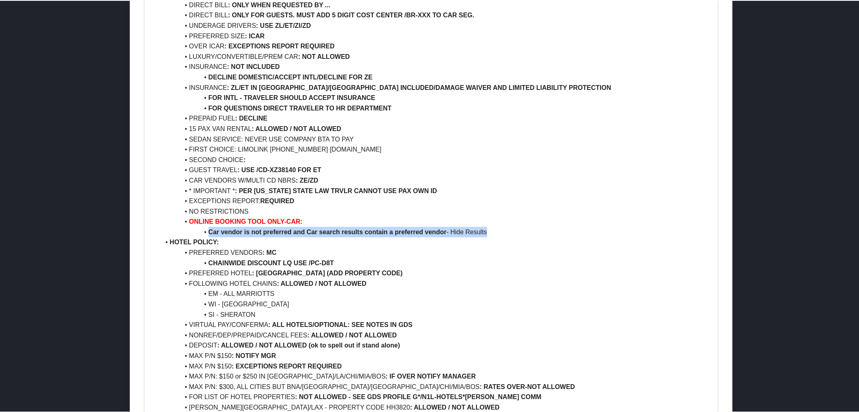
drag, startPoint x: 208, startPoint y: 230, endPoint x: 507, endPoint y: 228, distance: 299.4
click at [507, 228] on li "Car vendor is not preferred and Car search results contain a preferred vendor -…" at bounding box center [436, 231] width 552 height 10
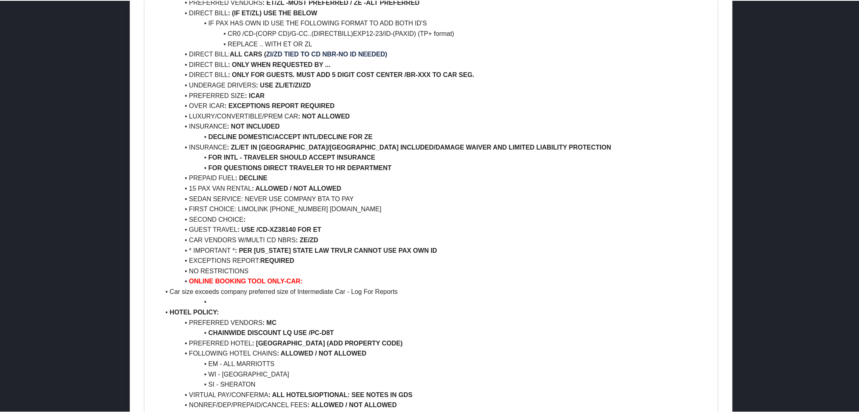
scroll to position [454, 0]
click at [169, 290] on li "Car size exceeds company preferred size of Intermediate Car - Log For Reports" at bounding box center [436, 291] width 552 height 10
click at [207, 301] on li at bounding box center [436, 301] width 552 height 10
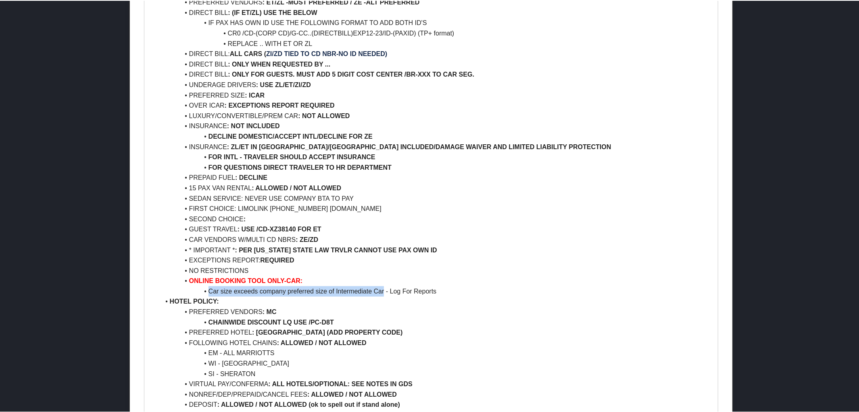
drag, startPoint x: 209, startPoint y: 289, endPoint x: 383, endPoint y: 292, distance: 173.9
click at [383, 292] on li "Car size exceeds company preferred size of Intermediate Car - Log For Reports" at bounding box center [436, 291] width 552 height 10
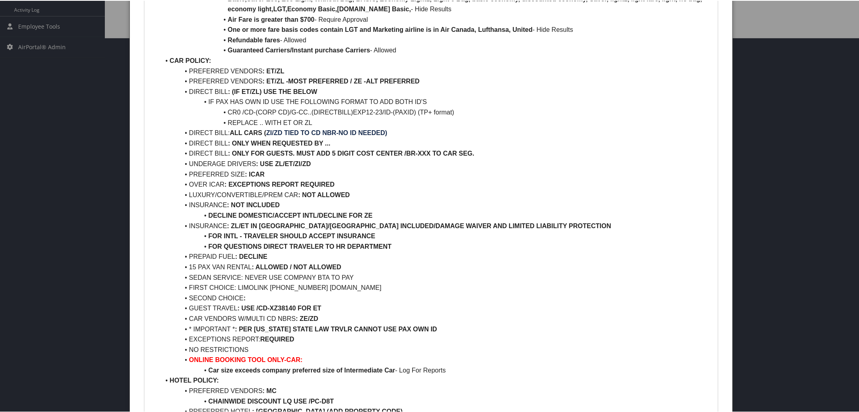
scroll to position [374, 0]
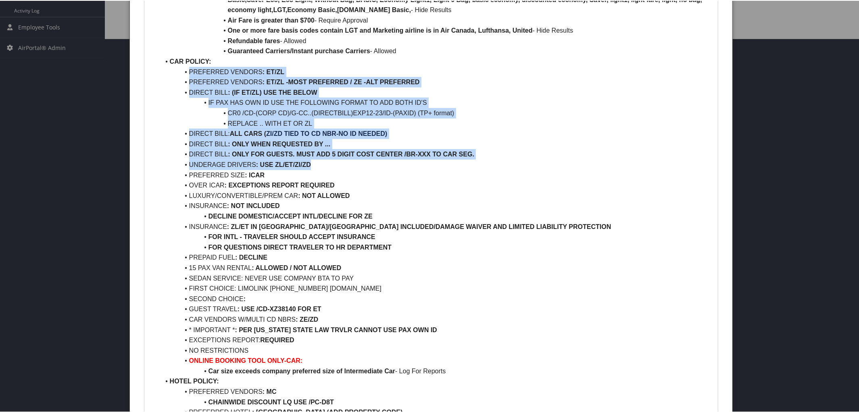
drag, startPoint x: 186, startPoint y: 72, endPoint x: 316, endPoint y: 166, distance: 160.6
click at [316, 166] on ul "AIR POLICY: FIRST/BUS/PREM ECON CLASS : NOT ALLOWED REFUNDABLE FARES : ALLOWED …" at bounding box center [432, 335] width 562 height 950
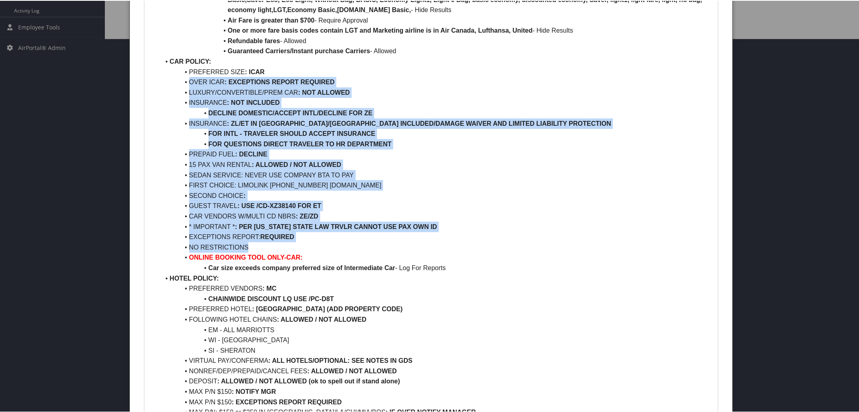
drag, startPoint x: 187, startPoint y: 82, endPoint x: 336, endPoint y: 243, distance: 219.3
click at [336, 243] on ul "AIR POLICY: FIRST/BUS/PREM ECON CLASS : NOT ALLOWED REFUNDABLE FARES : ALLOWED …" at bounding box center [432, 283] width 562 height 847
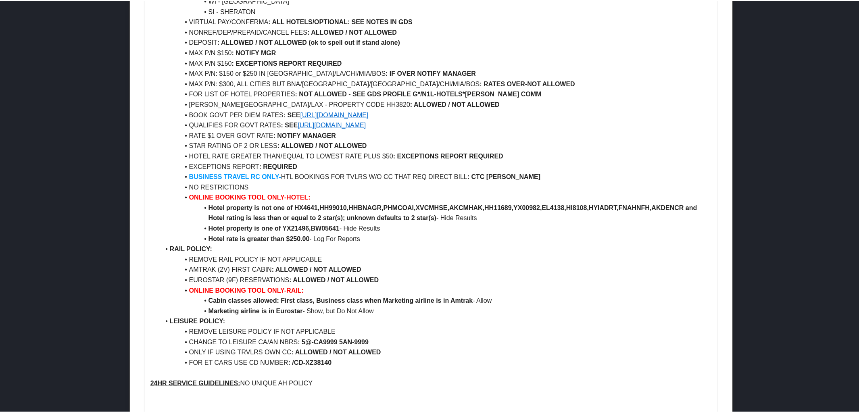
scroll to position [592, 0]
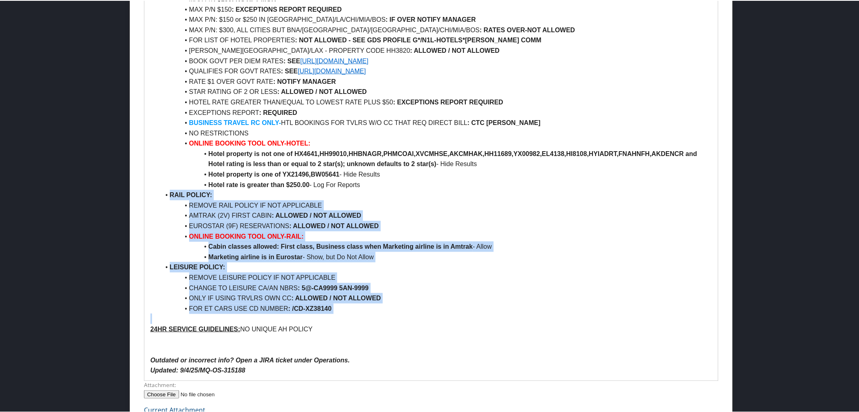
drag, startPoint x: 165, startPoint y: 196, endPoint x: 343, endPoint y: 314, distance: 212.5
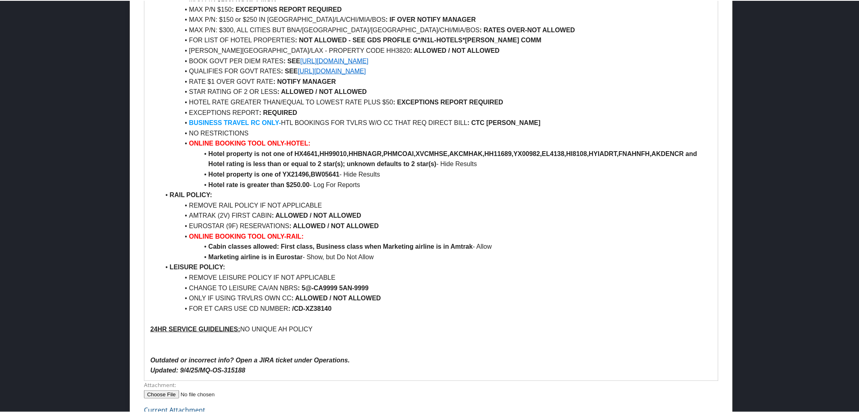
scroll to position [508, 0]
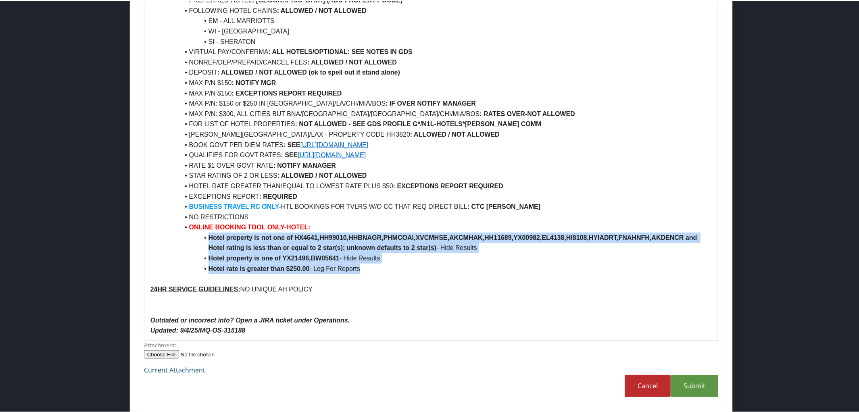
drag, startPoint x: 209, startPoint y: 240, endPoint x: 388, endPoint y: 266, distance: 181.1
click at [388, 266] on ul "AIR POLICY: FIRST/BUS/PREM ECON CLASS : NOT ALLOWED REFUNDABLE FARES : ALLOWED …" at bounding box center [432, -1] width 562 height 547
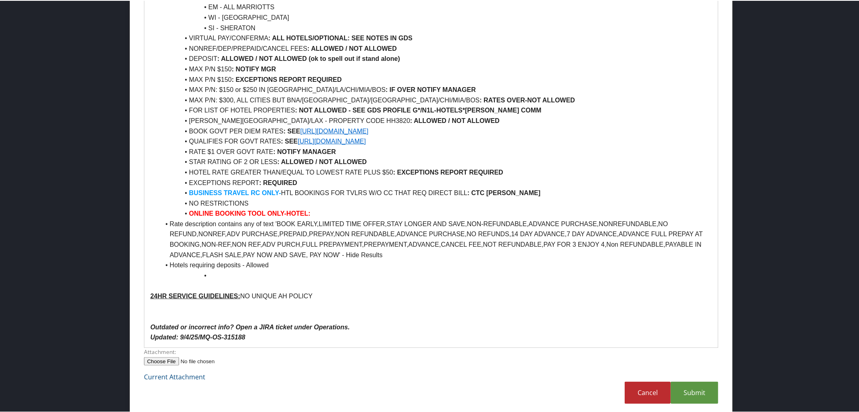
scroll to position [529, 0]
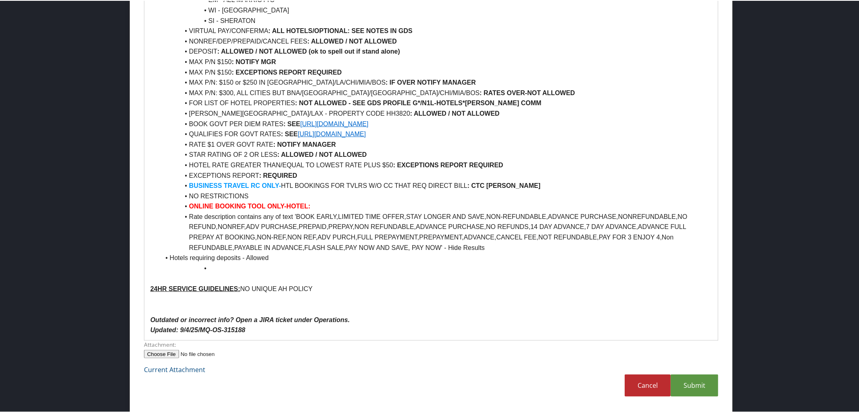
click at [169, 214] on li "Rate description contains any of text 'BOOK EARLY,LIMITED TIME OFFER,STAY LONGE…" at bounding box center [436, 231] width 552 height 41
click at [166, 263] on li at bounding box center [436, 268] width 552 height 10
click at [168, 257] on li "Hotels requiring deposits - Allowed" at bounding box center [436, 257] width 552 height 10
click at [222, 269] on li at bounding box center [436, 268] width 552 height 10
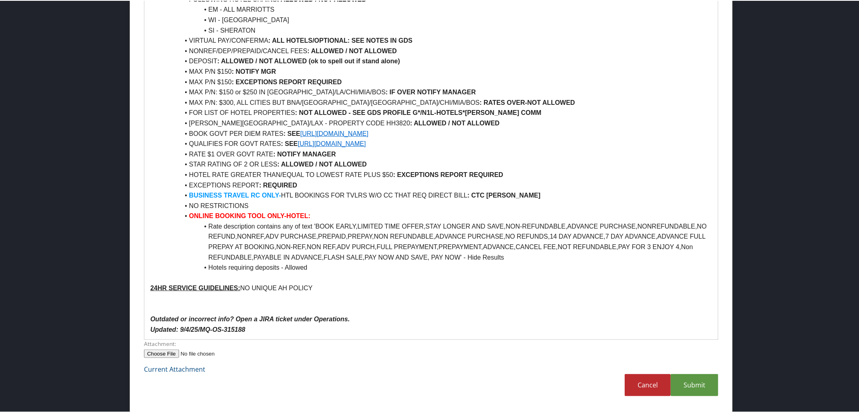
scroll to position [518, 0]
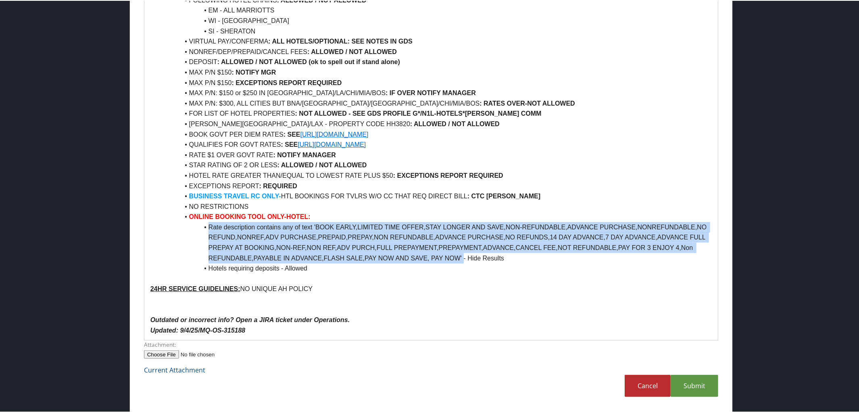
drag, startPoint x: 207, startPoint y: 226, endPoint x: 463, endPoint y: 259, distance: 258.3
click at [463, 259] on li "Rate description contains any of text 'BOOK EARLY,LIMITED TIME OFFER,STAY LONGE…" at bounding box center [436, 242] width 552 height 41
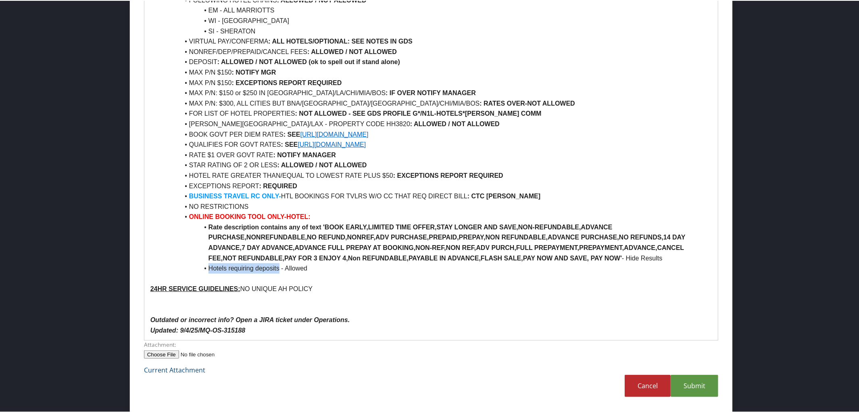
drag, startPoint x: 208, startPoint y: 266, endPoint x: 280, endPoint y: 268, distance: 71.5
click at [280, 268] on li "Hotels requiring deposits - Allowed" at bounding box center [436, 268] width 552 height 10
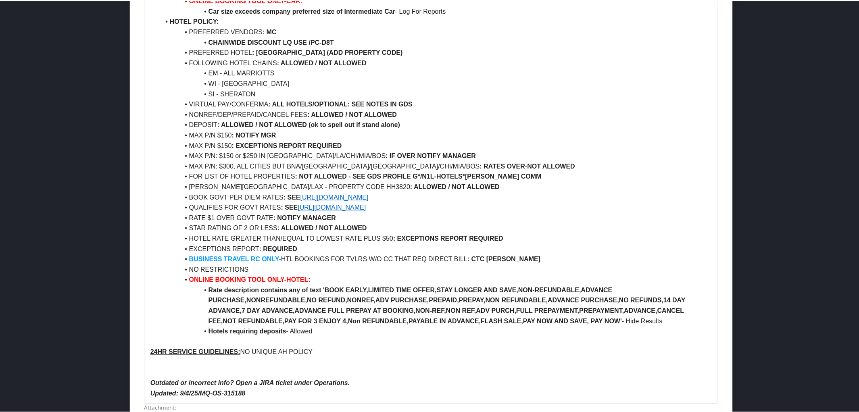
scroll to position [455, 0]
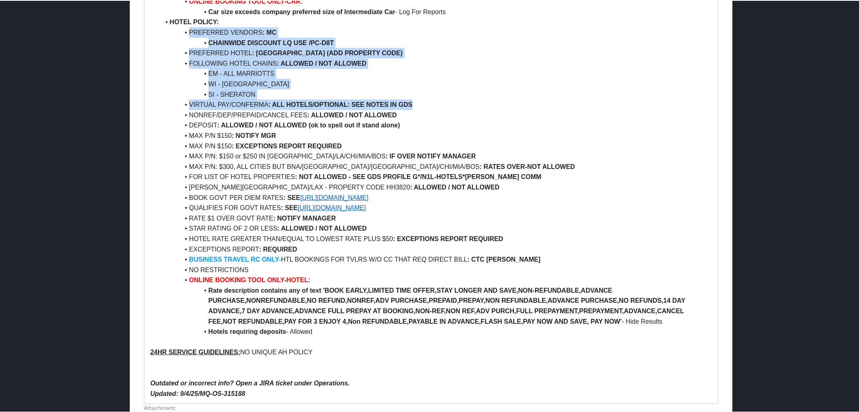
drag, startPoint x: 188, startPoint y: 30, endPoint x: 427, endPoint y: 105, distance: 250.5
click at [427, 105] on ul "AIR POLICY: FIRST/BUS/PREM ECON CLASS : NOT ALLOWED REFUNDABLE FARES : ALLOWED …" at bounding box center [432, 58] width 562 height 558
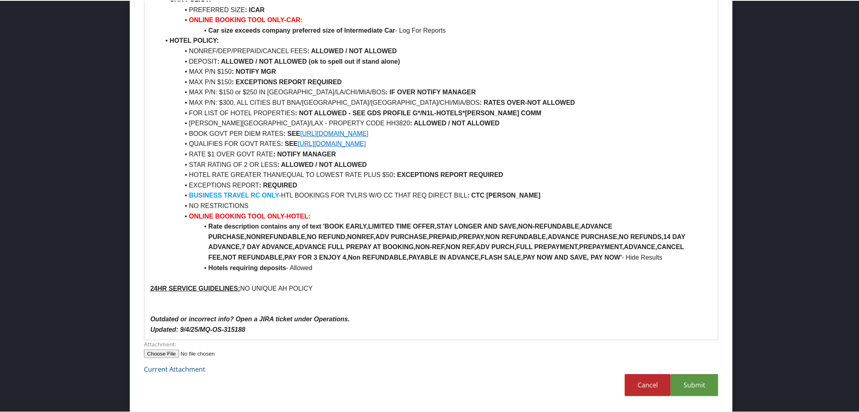
scroll to position [435, 0]
click at [229, 48] on li "NONREF/DEP/PREPAID/CANCEL FEES : ALLOWED / NOT ALLOWED" at bounding box center [436, 51] width 552 height 10
click at [333, 50] on strong ": ALLOWED / NOT ALLOWED" at bounding box center [338, 51] width 90 height 7
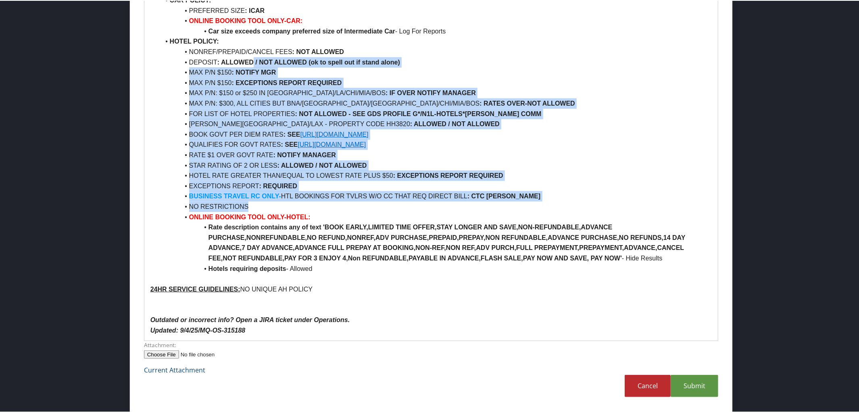
drag, startPoint x: 253, startPoint y: 61, endPoint x: 542, endPoint y: 204, distance: 322.1
click at [542, 204] on ul "AIR POLICY: FIRST/BUS/PREM ECON CLASS : NOT ALLOWED REFUNDABLE FARES : ALLOWED …" at bounding box center [432, 35] width 562 height 475
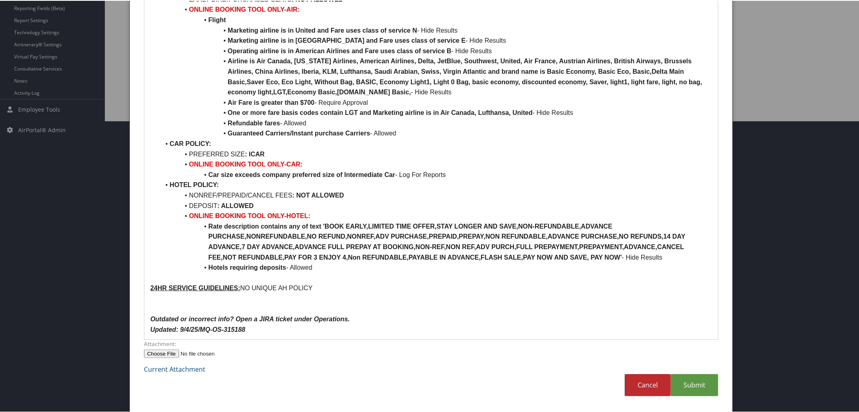
scroll to position [291, 0]
click at [686, 381] on link "Submit" at bounding box center [695, 385] width 48 height 22
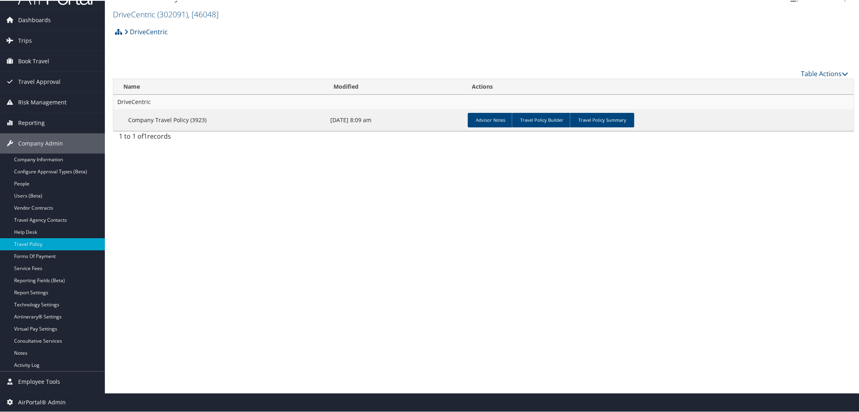
scroll to position [19, 0]
click at [617, 121] on link "Travel Policy Summary" at bounding box center [602, 120] width 65 height 15
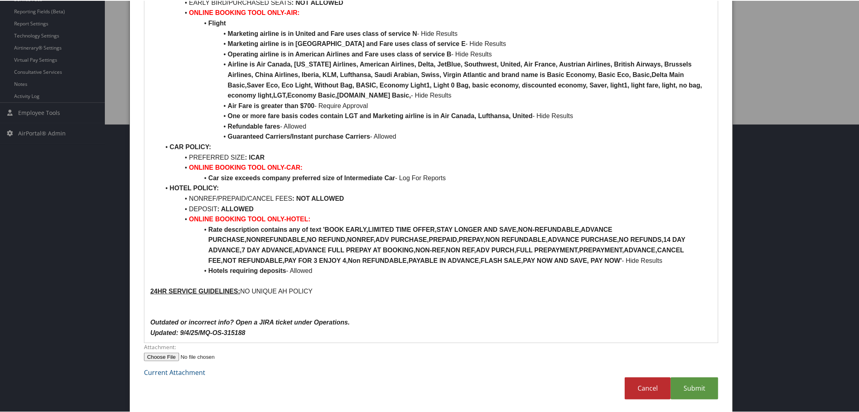
scroll to position [291, 0]
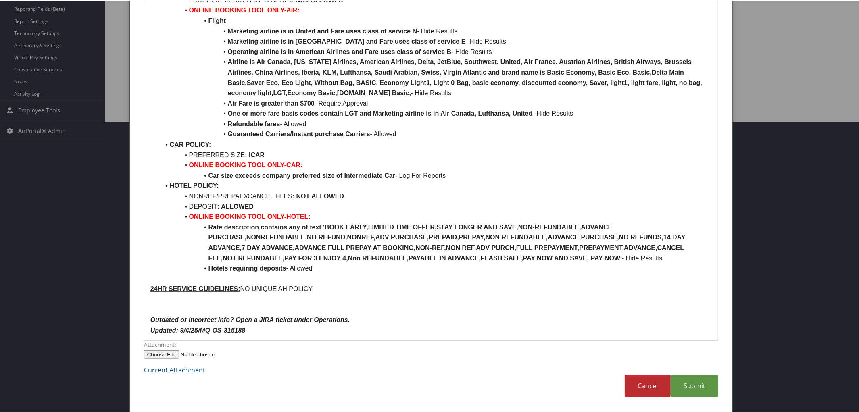
click at [317, 287] on p "24HR SERVICE GUIDELINES: NO UNIQUE AH POLICY" at bounding box center [432, 288] width 562 height 10
click at [690, 381] on link "Submit" at bounding box center [695, 385] width 48 height 22
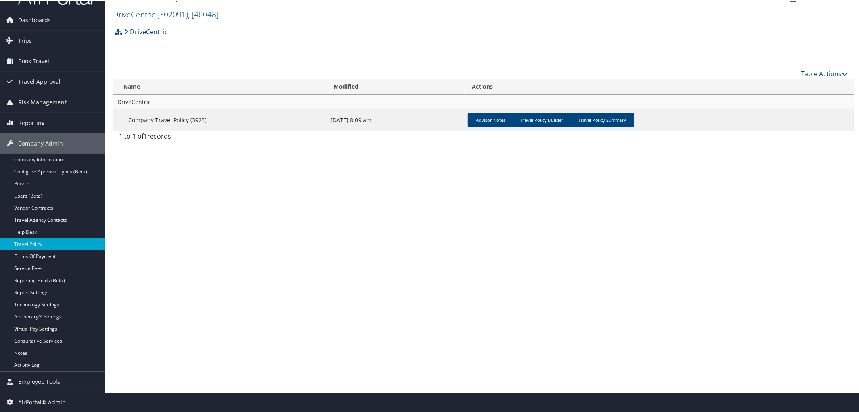
scroll to position [19, 0]
click at [600, 121] on link "Travel Policy Summary" at bounding box center [602, 120] width 65 height 15
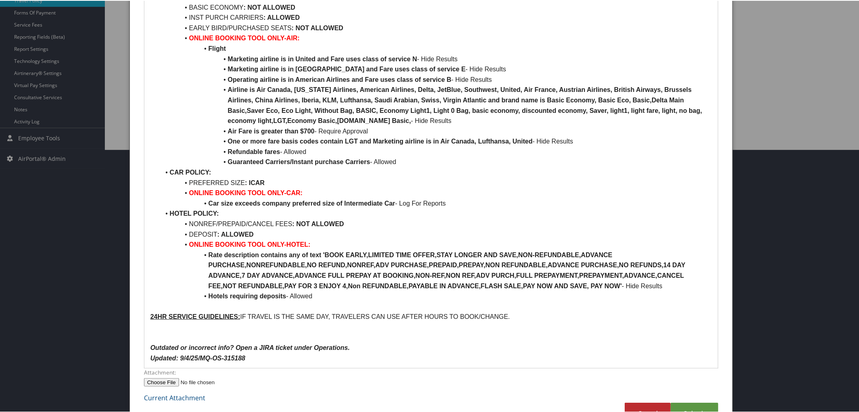
scroll to position [291, 0]
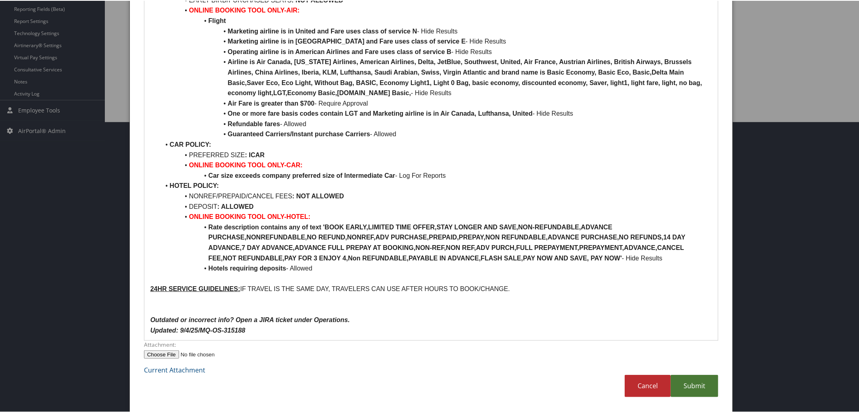
click at [697, 387] on link "Submit" at bounding box center [695, 385] width 48 height 22
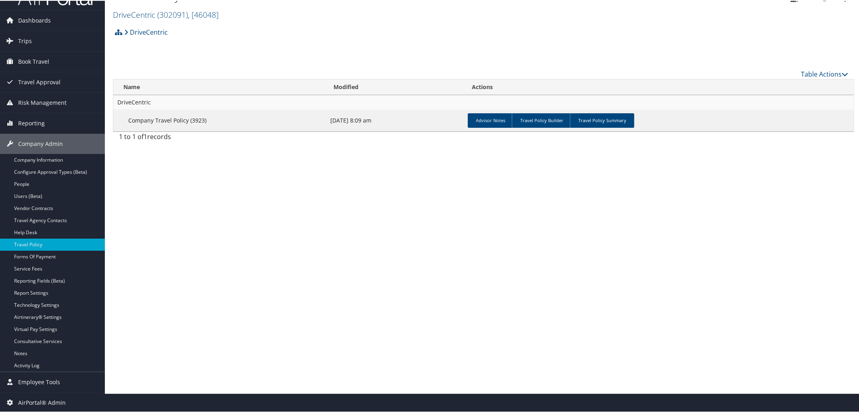
scroll to position [0, 0]
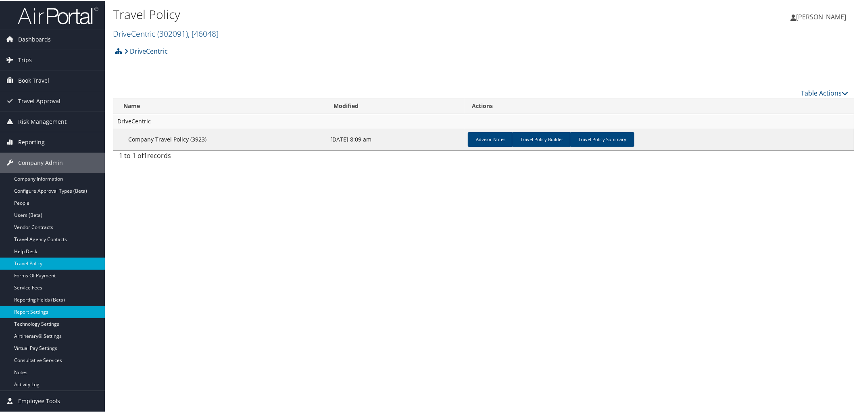
click at [26, 316] on link "Report Settings" at bounding box center [52, 311] width 105 height 12
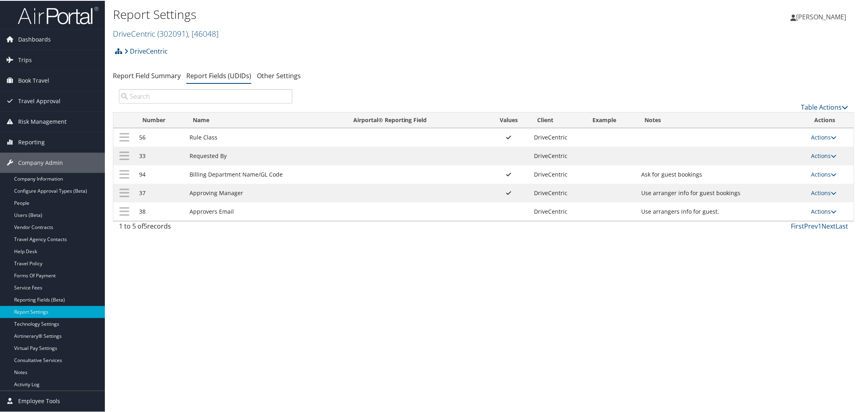
click at [833, 213] on icon at bounding box center [834, 211] width 6 height 6
click at [761, 256] on link "Edit" at bounding box center [789, 253] width 87 height 14
select select "both"
select select "profiled"
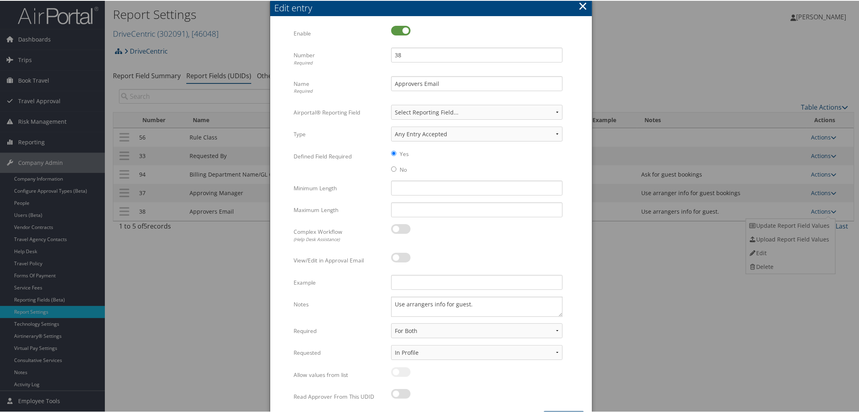
scroll to position [25, 0]
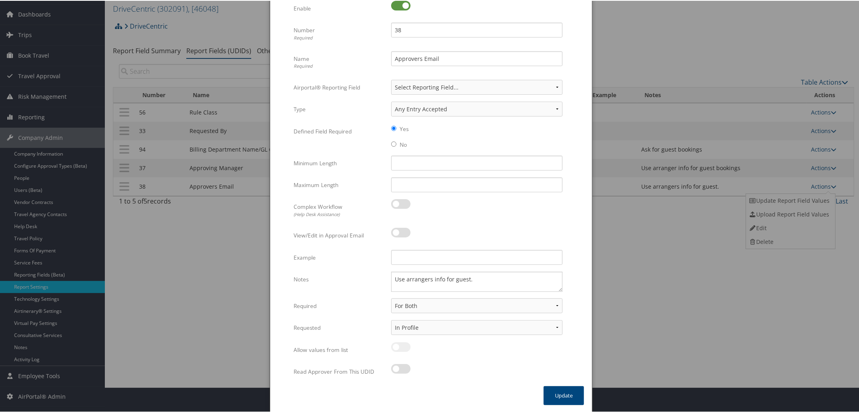
click at [404, 368] on label at bounding box center [400, 369] width 19 height 10
click at [401, 368] on input "checkbox" at bounding box center [397, 369] width 5 height 5
checkbox input "true"
click at [557, 397] on button "Update" at bounding box center [564, 395] width 40 height 19
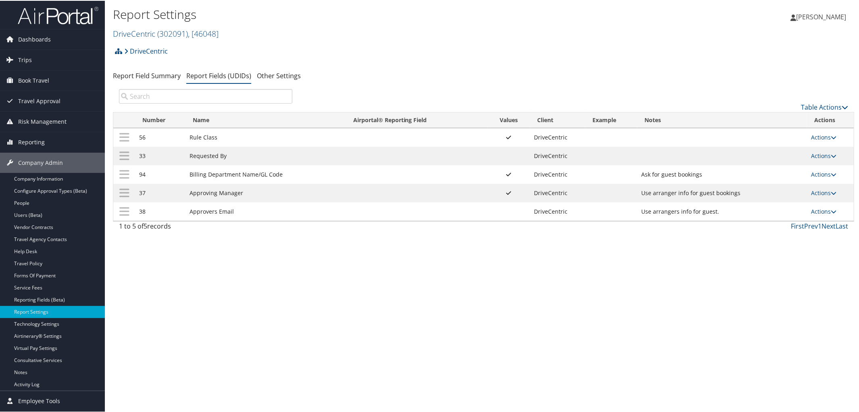
scroll to position [0, 0]
click at [58, 263] on link "Travel Policy" at bounding box center [52, 263] width 105 height 12
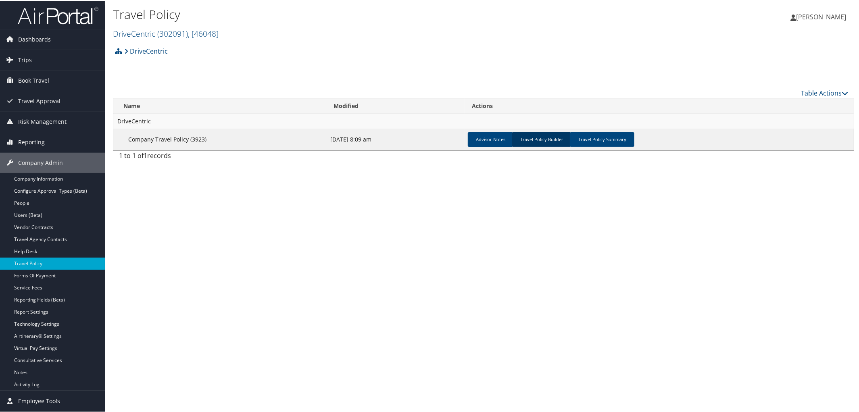
click at [535, 138] on link "Travel Policy Builder" at bounding box center [542, 139] width 60 height 15
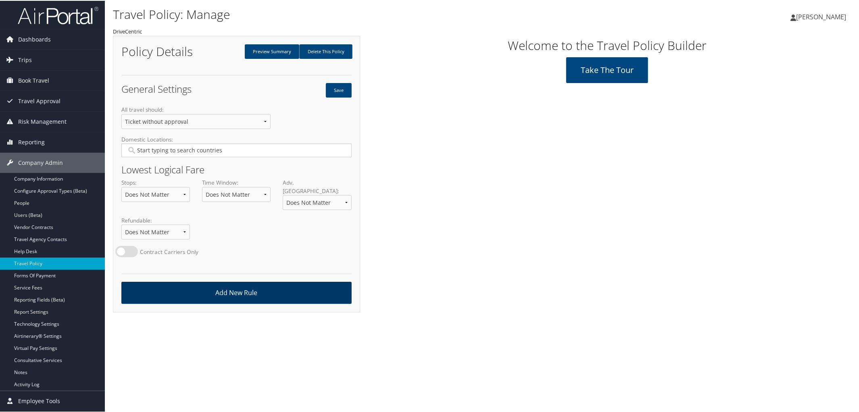
click at [252, 288] on link "Add New Rule" at bounding box center [236, 292] width 230 height 22
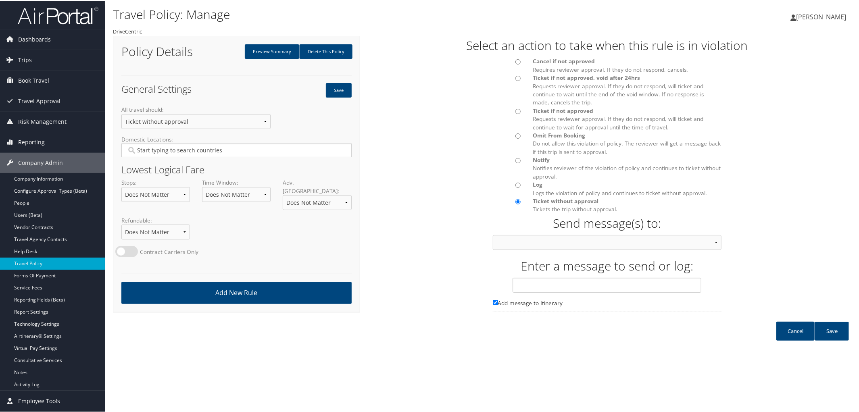
click at [518, 61] on input "Cancel if not approved Requires reviewer approval. If they do not respond, canc…" at bounding box center [518, 61] width 5 height 5
radio input "true"
click at [715, 240] on select "Approver then Traveler Traveler & Approver Person Calling In Traveler Only Appr…" at bounding box center [607, 241] width 229 height 15
select select "21"
click at [493, 234] on select "Approver then Traveler Traveler & Approver Person Calling In Traveler Only Appr…" at bounding box center [607, 241] width 229 height 15
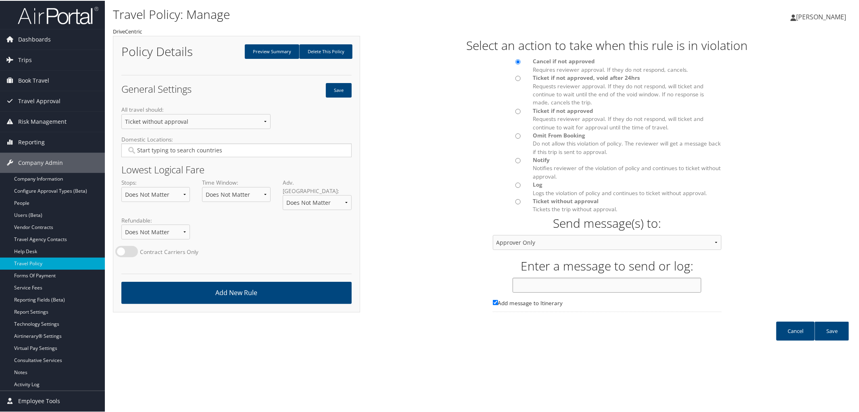
click at [573, 286] on input "text" at bounding box center [607, 284] width 189 height 15
click at [627, 284] on input "Approval Required for All Air Fares Over $400" at bounding box center [607, 284] width 189 height 15
type input "Approval Required for All Air Fares Over $700"
click at [829, 328] on link "Save" at bounding box center [832, 330] width 34 height 19
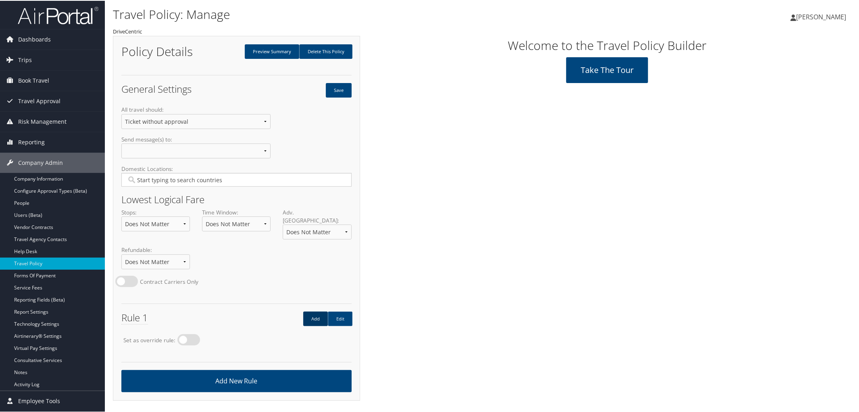
click at [308, 314] on link "Add" at bounding box center [315, 318] width 25 height 15
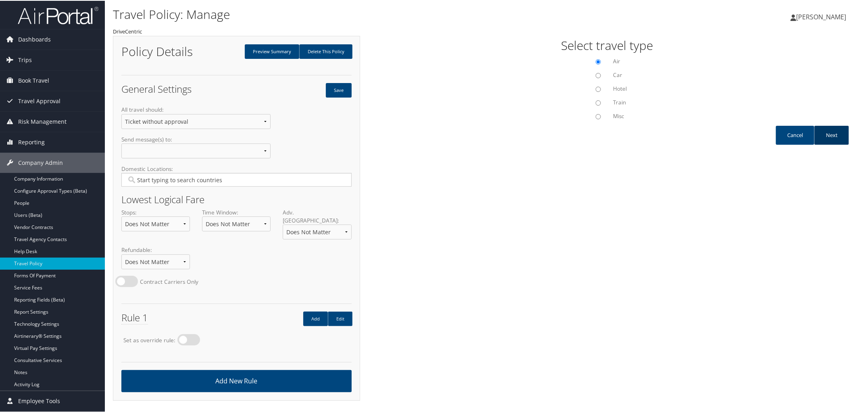
click at [836, 134] on link "Next" at bounding box center [832, 134] width 35 height 19
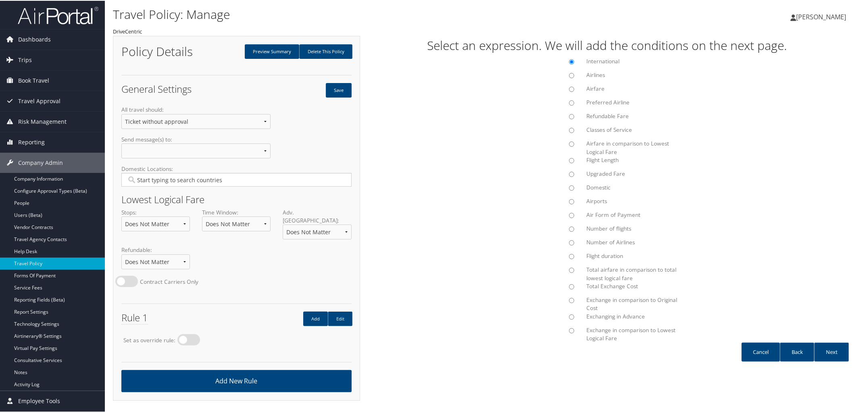
click at [569, 88] on input "Airfare" at bounding box center [571, 88] width 5 height 5
radio input "true"
click at [835, 351] on link "Next" at bounding box center [832, 351] width 35 height 19
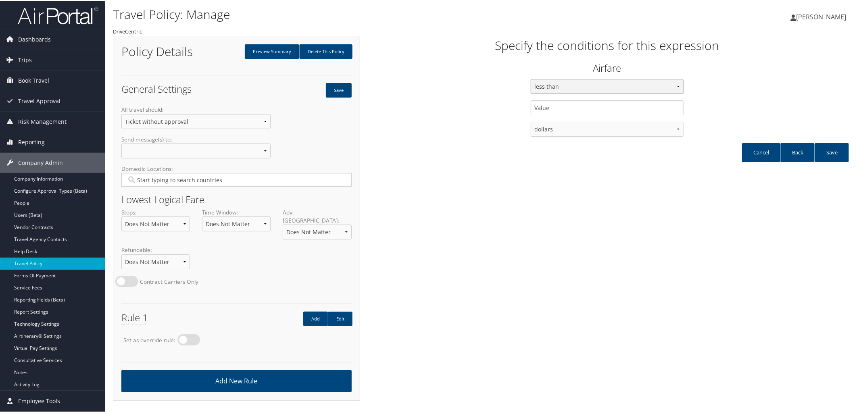
click at [675, 86] on select "less than less than or equal to greater than or equal to greater than" at bounding box center [607, 85] width 153 height 15
select select "2"
click at [531, 78] on select "less than less than or equal to greater than or equal to greater than" at bounding box center [607, 85] width 153 height 15
click at [564, 109] on input "text" at bounding box center [607, 107] width 153 height 15
type input "700.00"
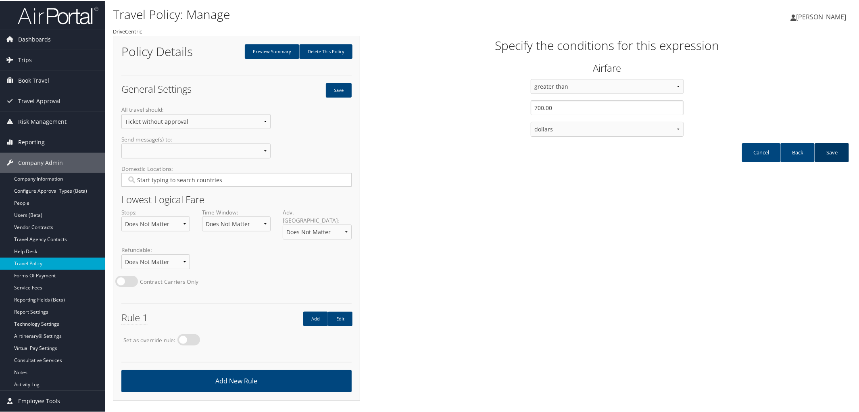
click at [838, 149] on link "Save" at bounding box center [832, 151] width 34 height 19
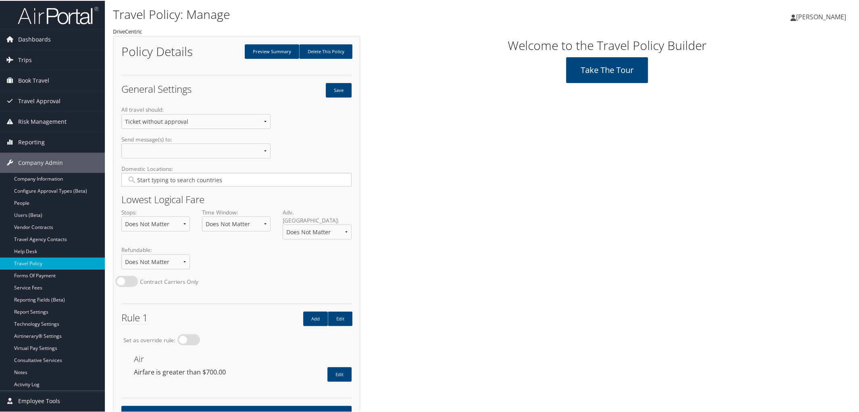
scroll to position [24, 0]
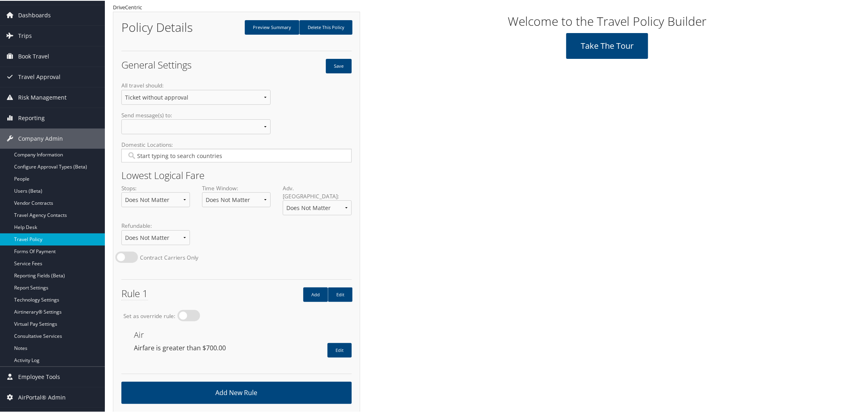
click at [48, 236] on link "Travel Policy" at bounding box center [52, 239] width 105 height 12
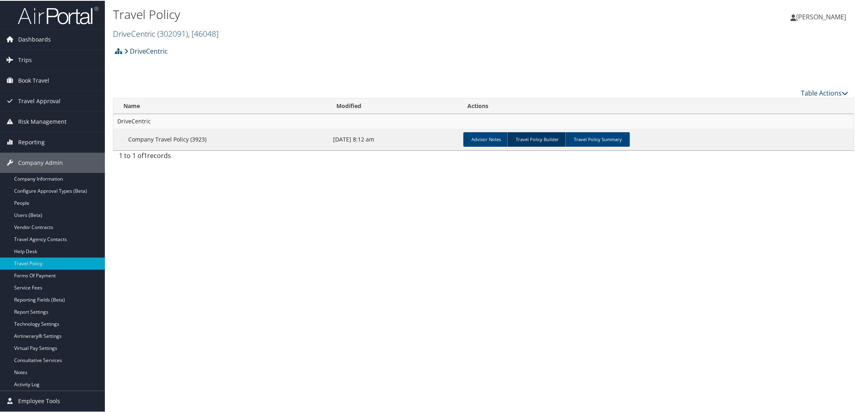
click at [542, 134] on link "Travel Policy Builder" at bounding box center [538, 139] width 60 height 15
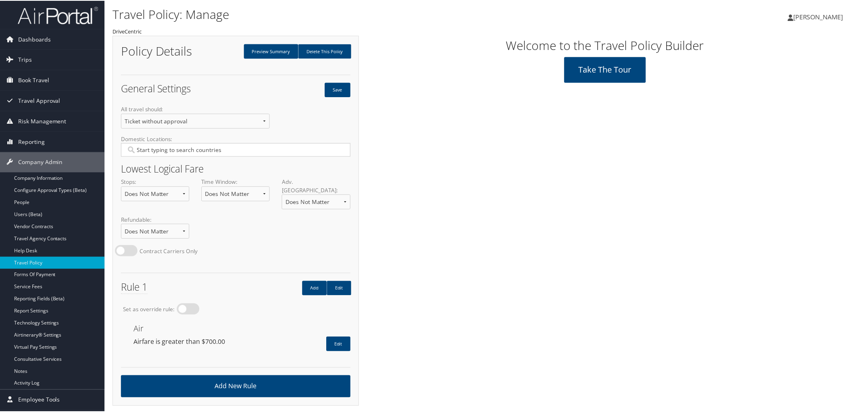
scroll to position [2, 0]
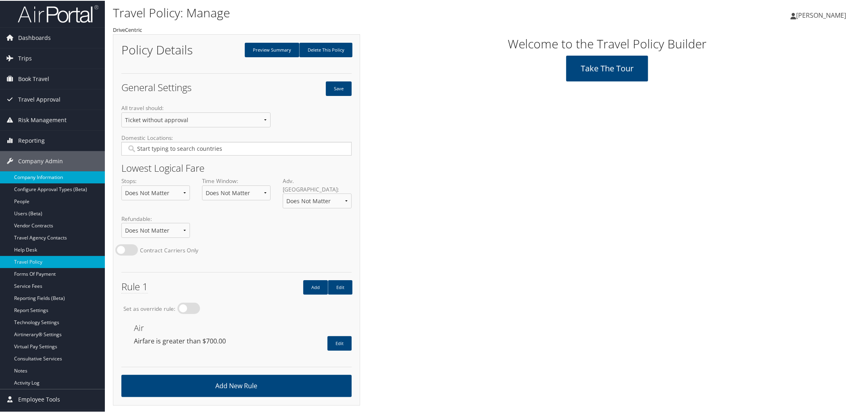
click at [46, 179] on link "Company Information" at bounding box center [52, 177] width 105 height 12
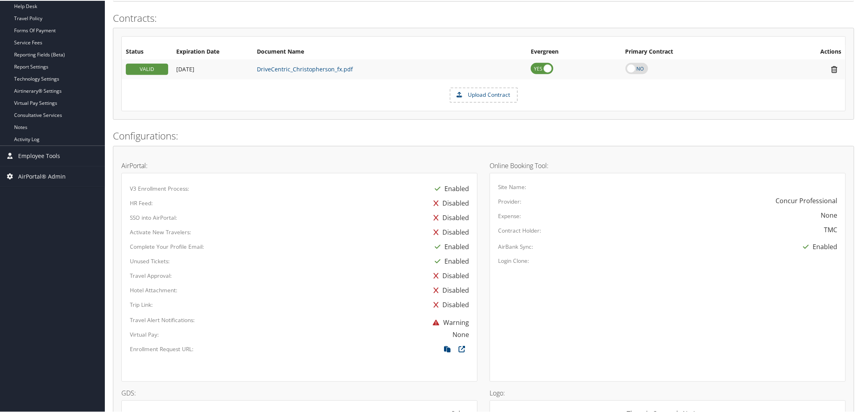
scroll to position [245, 0]
